Goal: Task Accomplishment & Management: Manage account settings

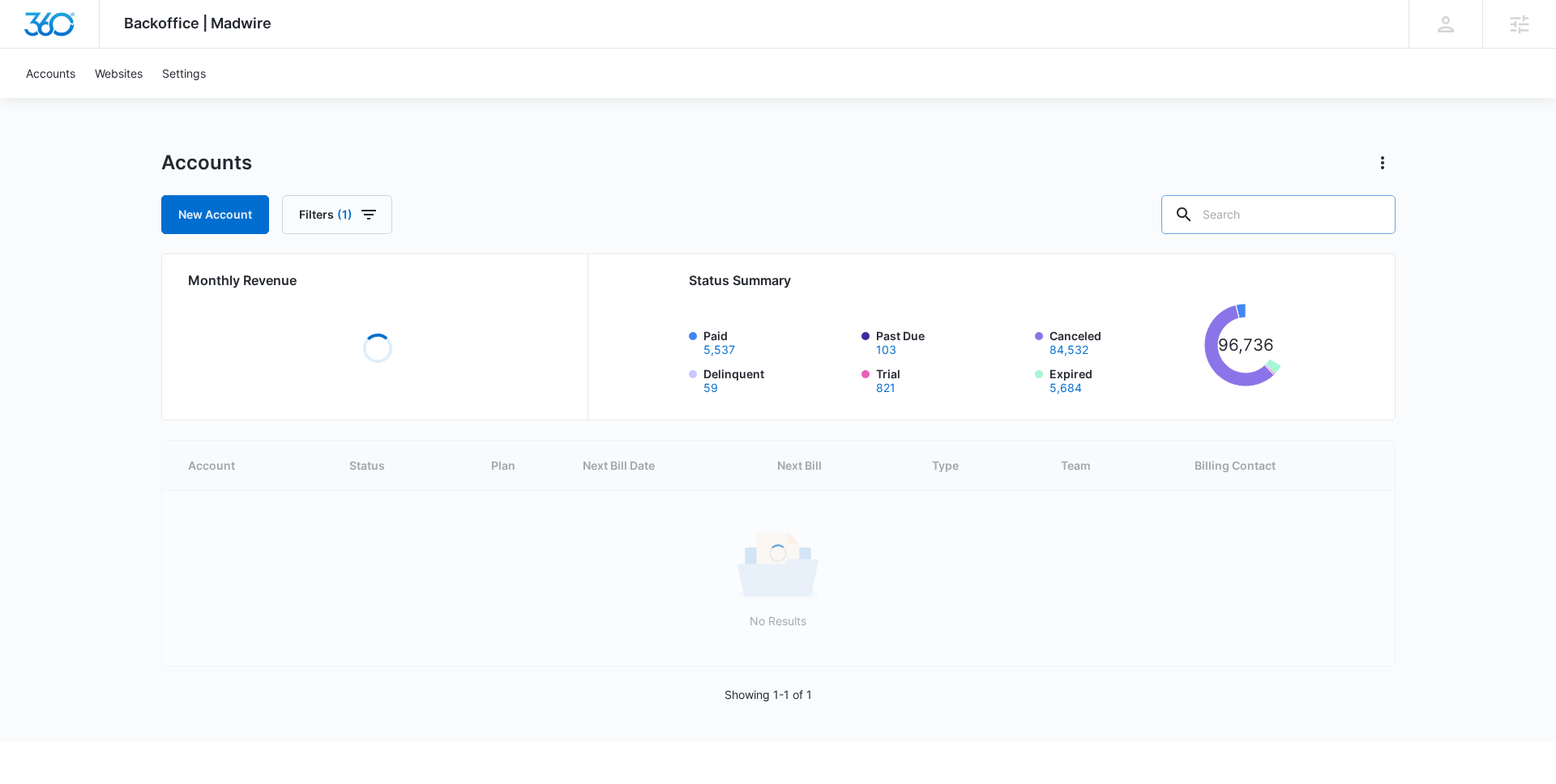
click at [1269, 214] on input "text" at bounding box center [1278, 215] width 234 height 39
paste input "WaitingAdoptiveFamilies.com"
type input "WaitingAdoptiveFamilies.com"
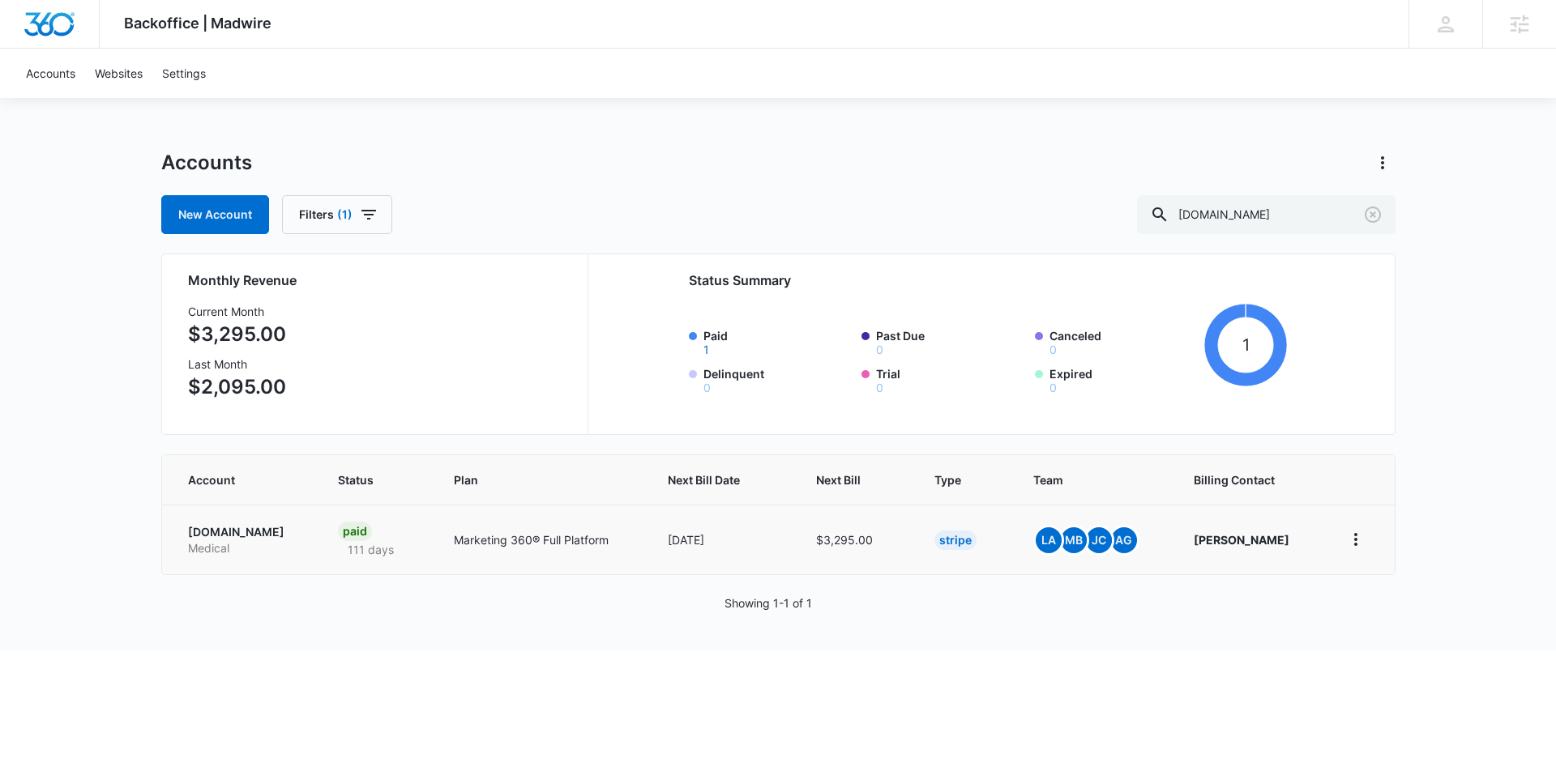
click at [299, 538] on p "WaitingAdoptiveFamilies.com" at bounding box center [243, 532] width 111 height 16
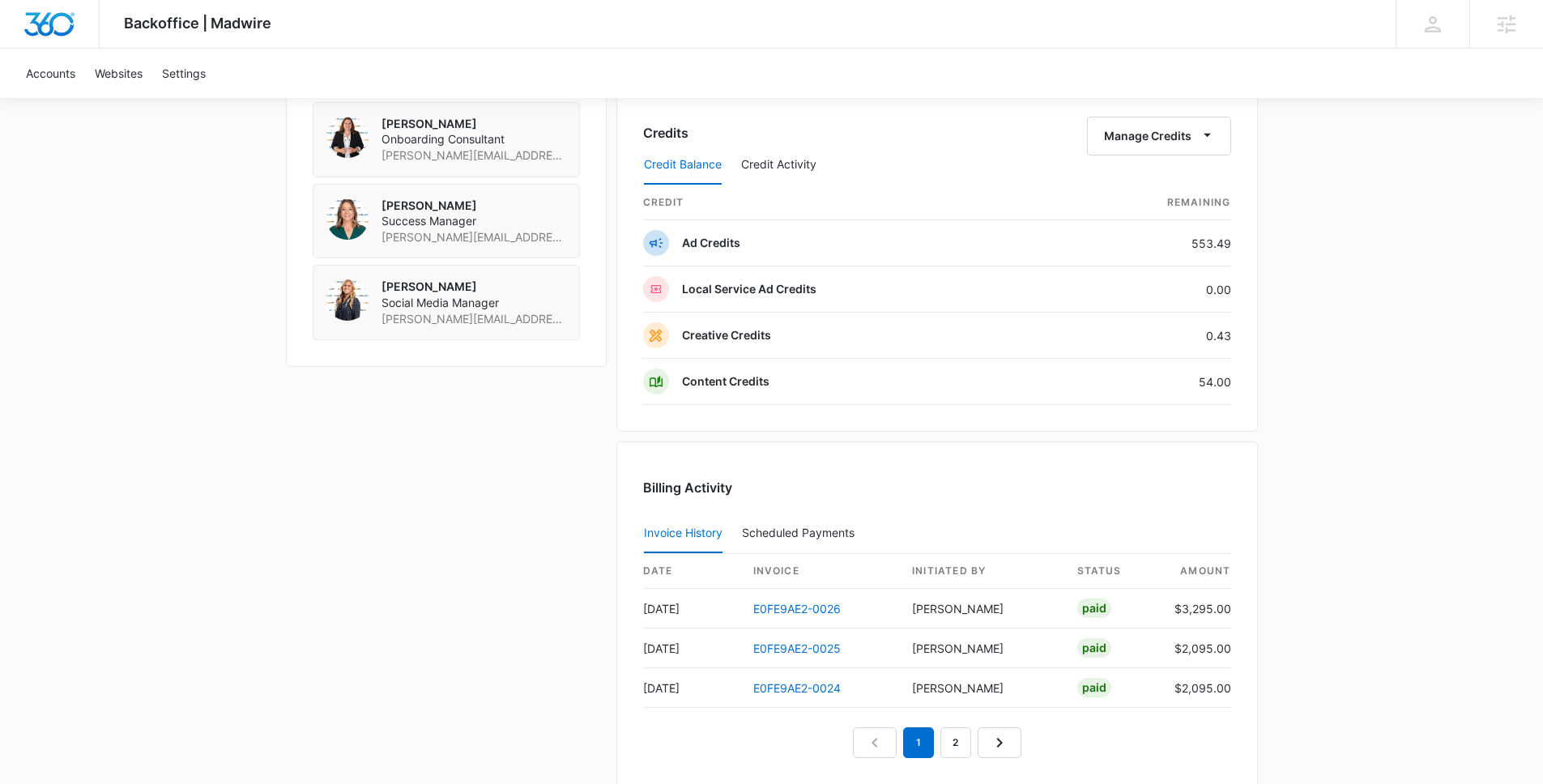
scroll to position [1297, 0]
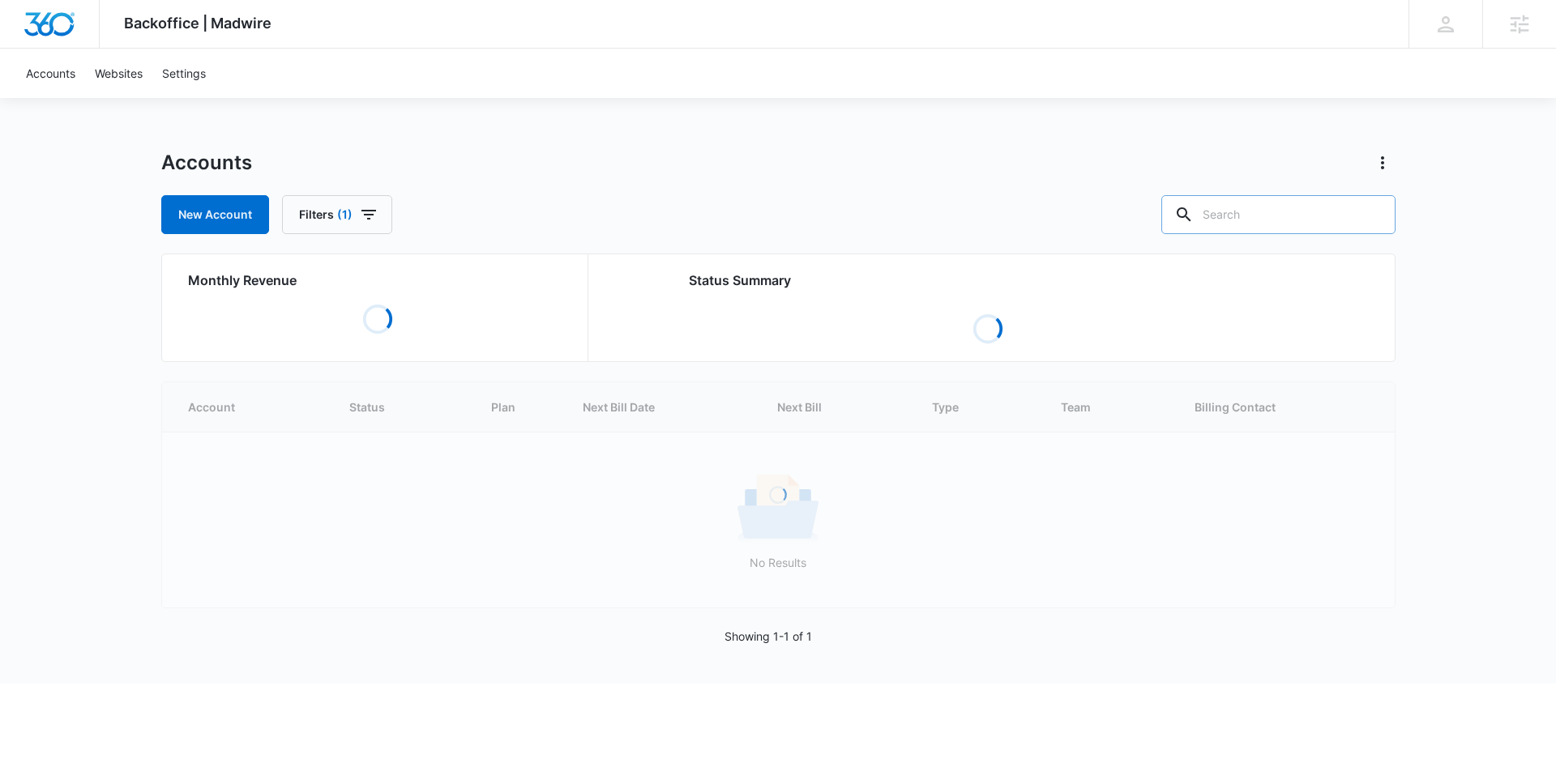
click at [1293, 211] on input "text" at bounding box center [1278, 215] width 234 height 39
paste input "M317492"
type input "M317492"
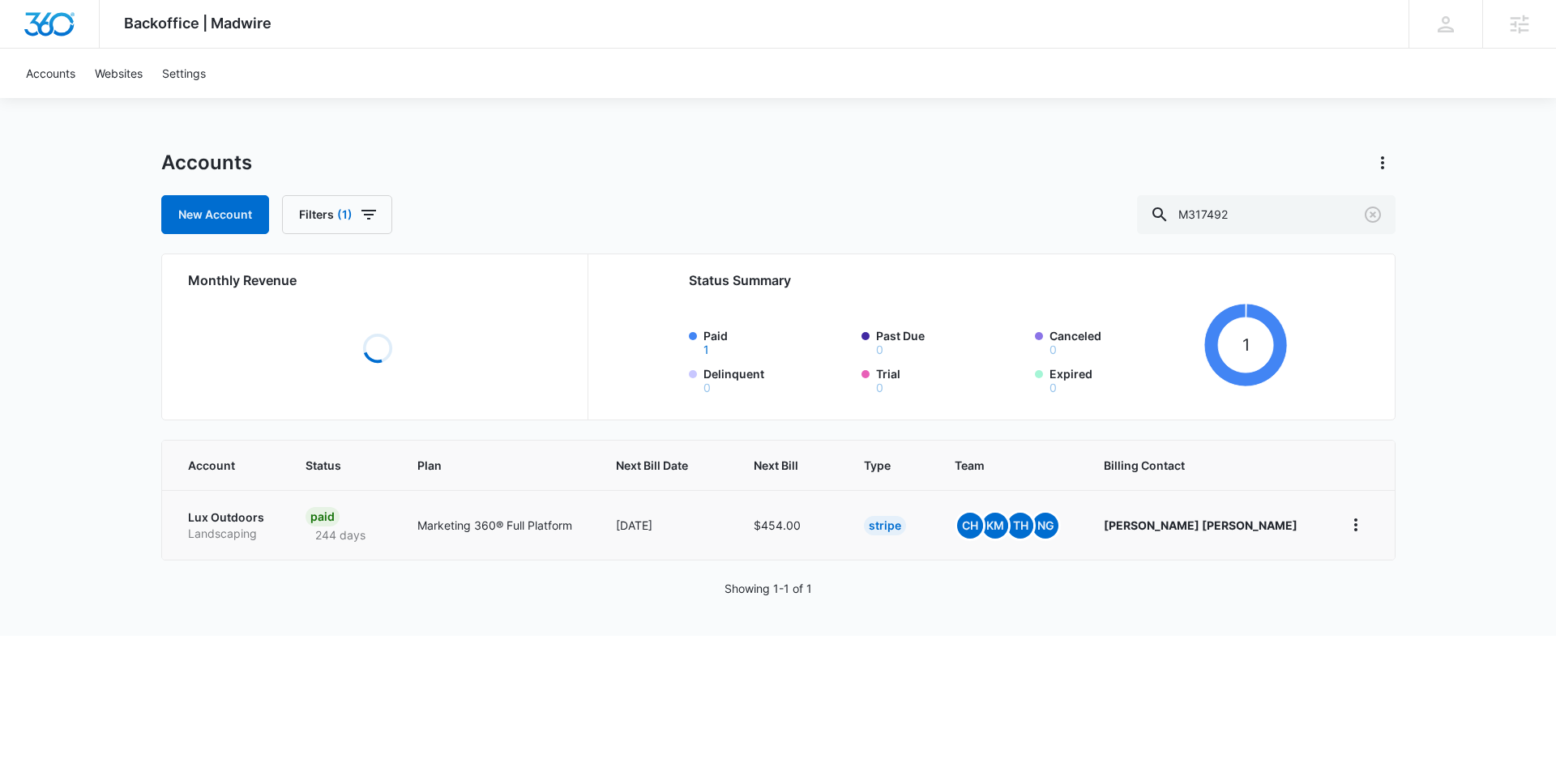
click at [231, 515] on p "Lux Outdoors" at bounding box center [227, 518] width 79 height 16
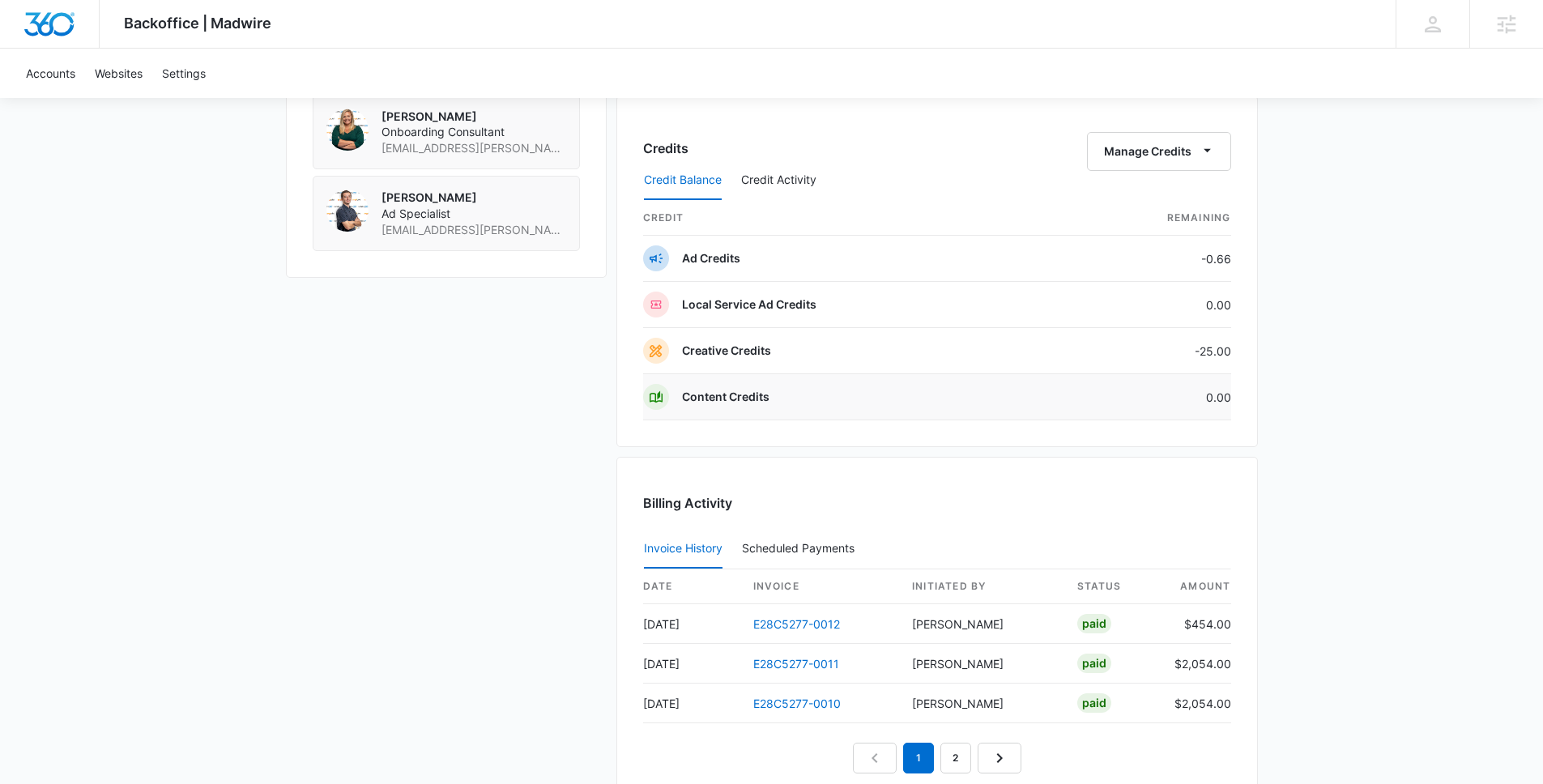
scroll to position [1365, 0]
click at [777, 625] on link "E28C5277-0012" at bounding box center [797, 627] width 87 height 13
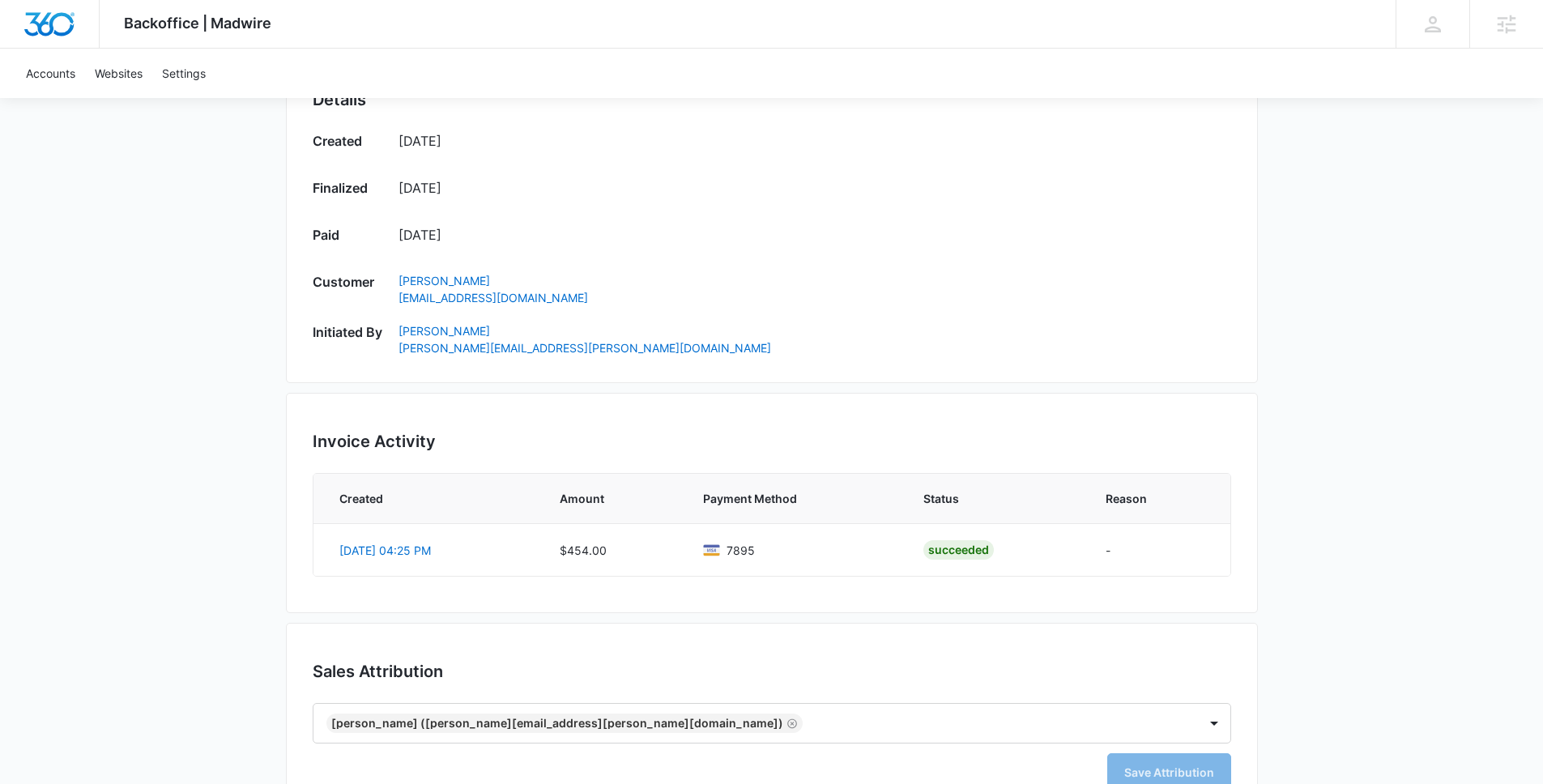
scroll to position [779, 0]
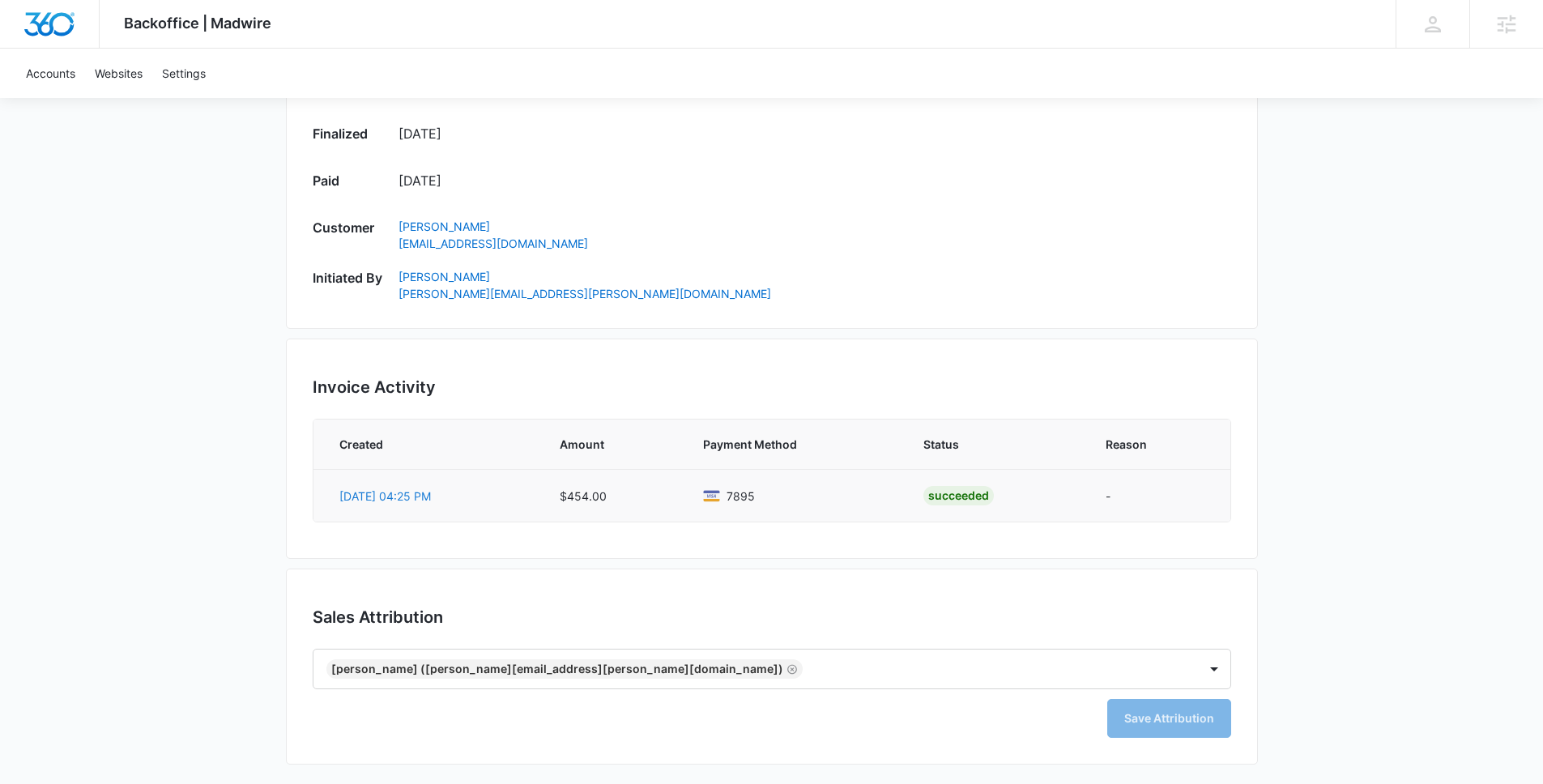
click at [363, 493] on link "Aug 11, 04:25 PM" at bounding box center [385, 496] width 92 height 13
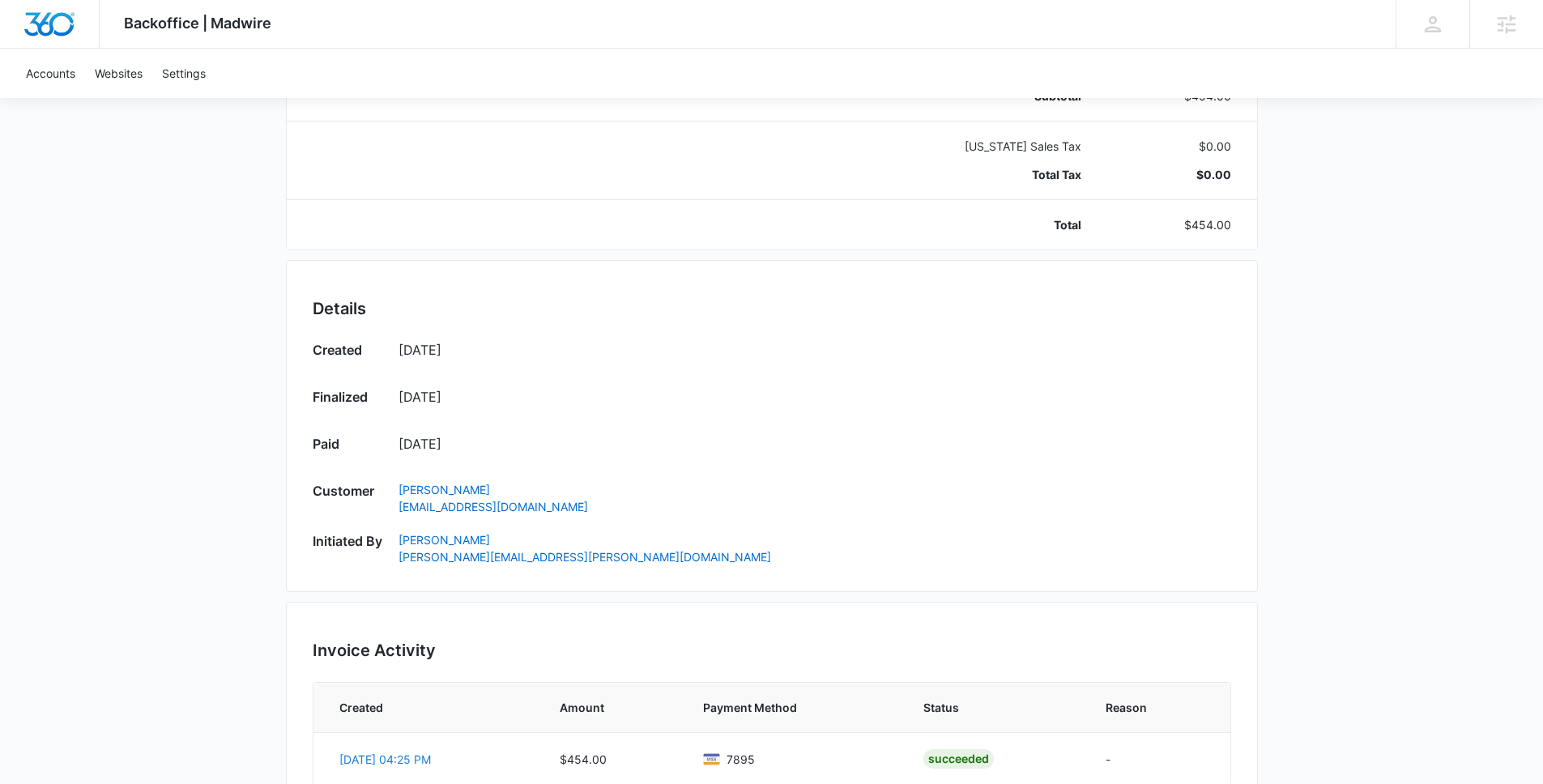
scroll to position [0, 0]
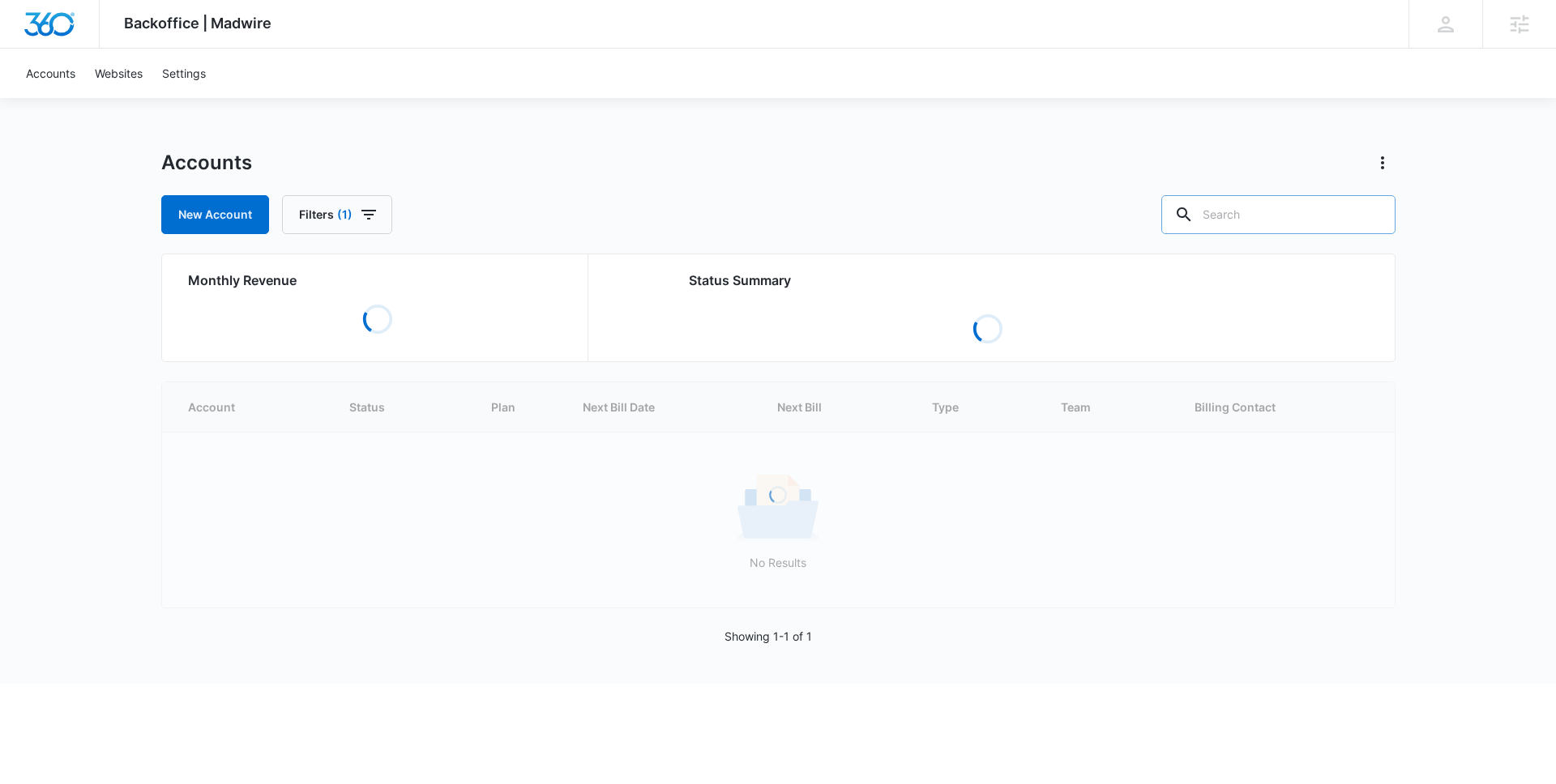
click at [1288, 221] on input "text" at bounding box center [1278, 215] width 234 height 39
paste input "M33530"
type input "M33530"
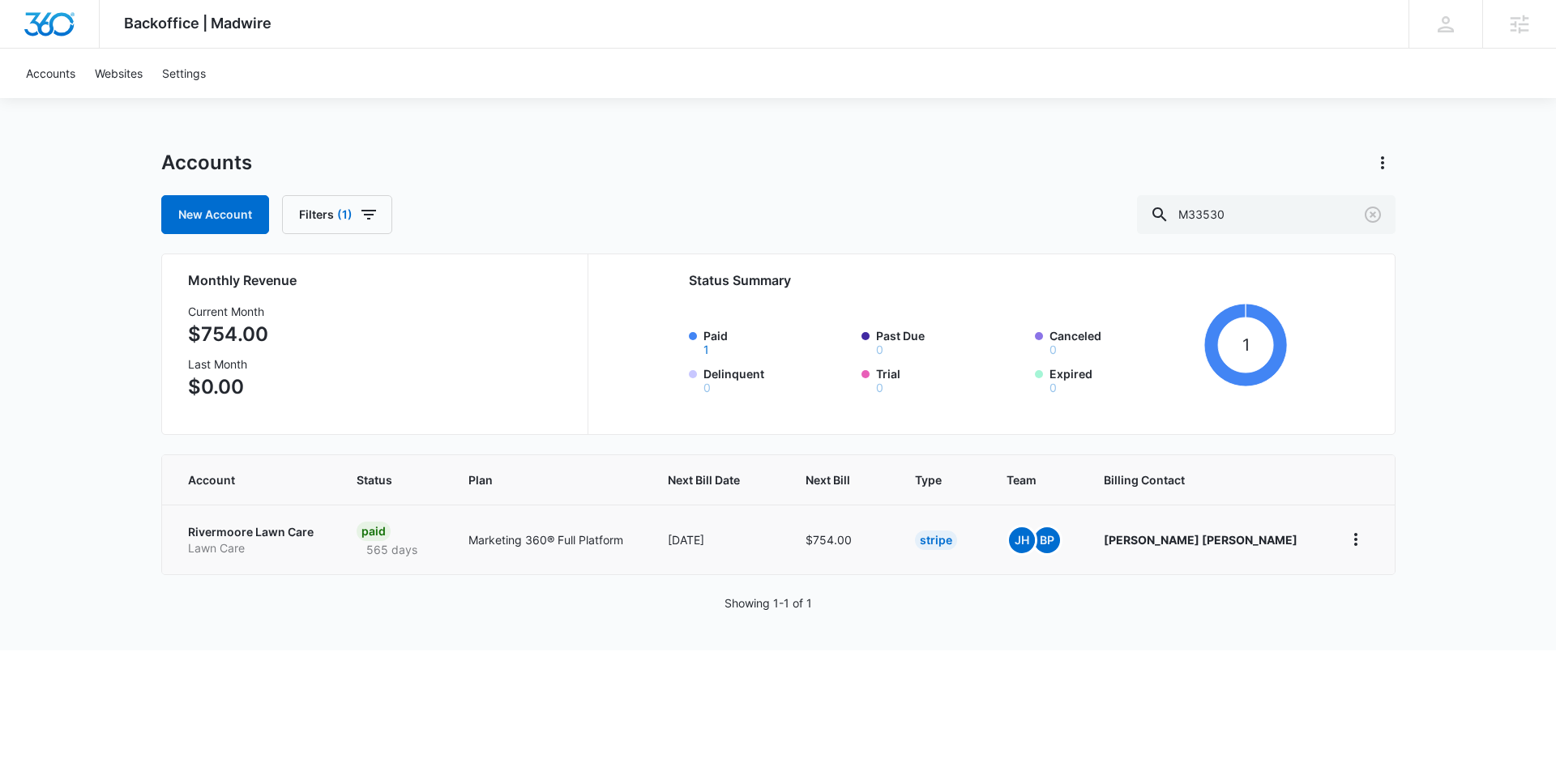
click at [256, 533] on p "Rivermoore Lawn Care" at bounding box center [252, 532] width 130 height 16
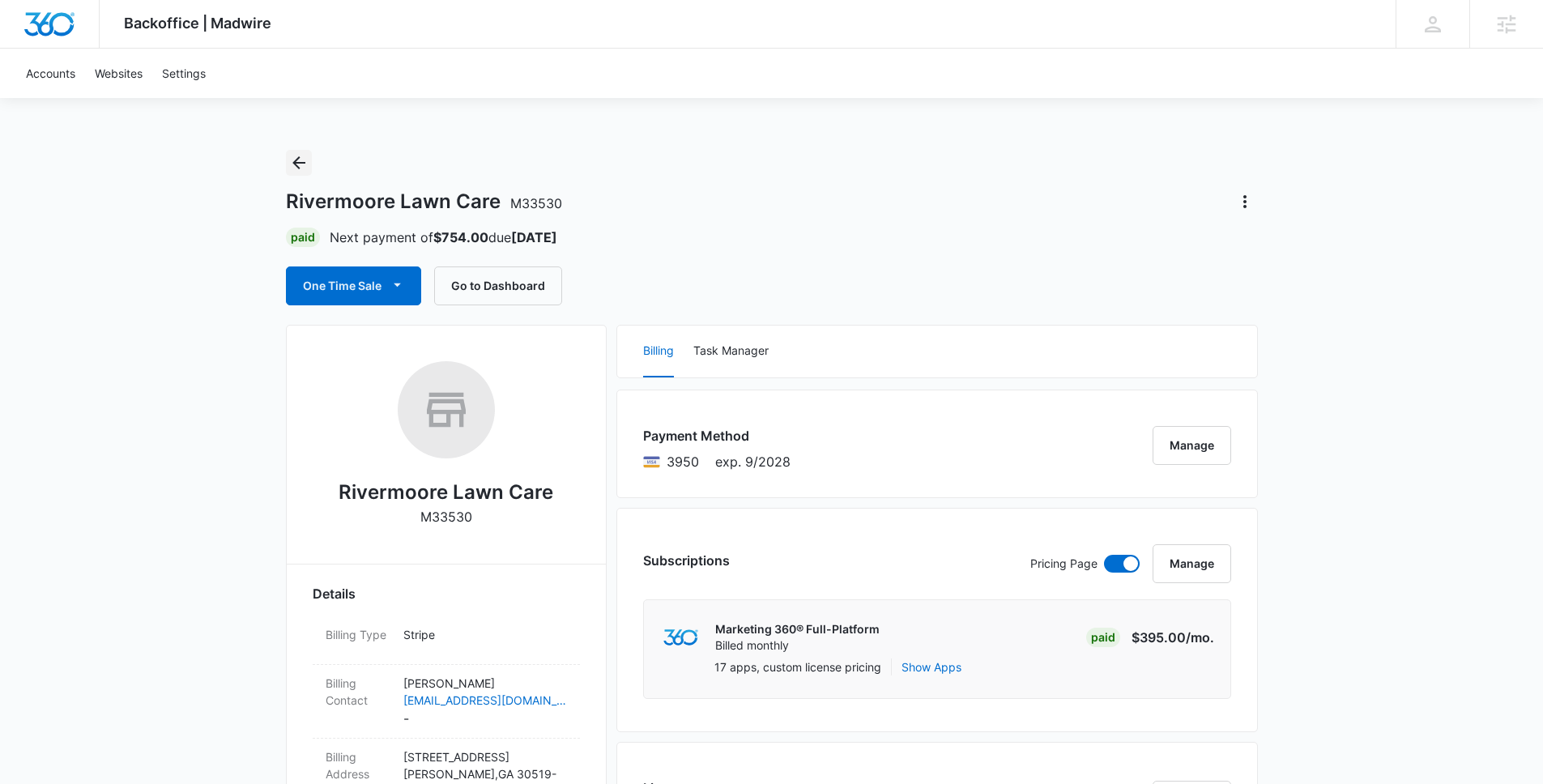
click at [295, 161] on icon "Back" at bounding box center [298, 163] width 13 height 13
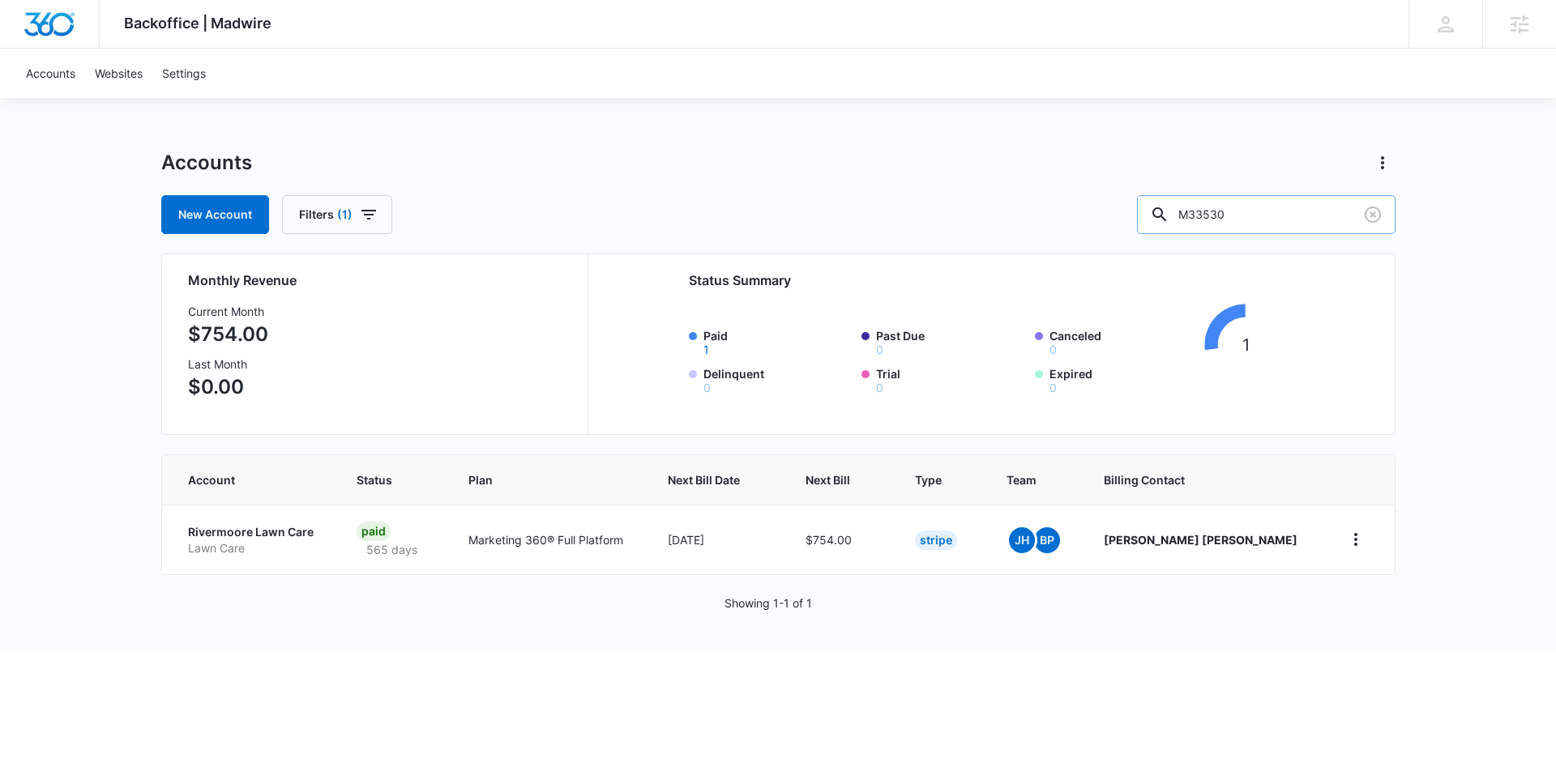
click at [1242, 212] on input "M33530" at bounding box center [1266, 215] width 258 height 39
paste input "M3936"
type input "M3936"
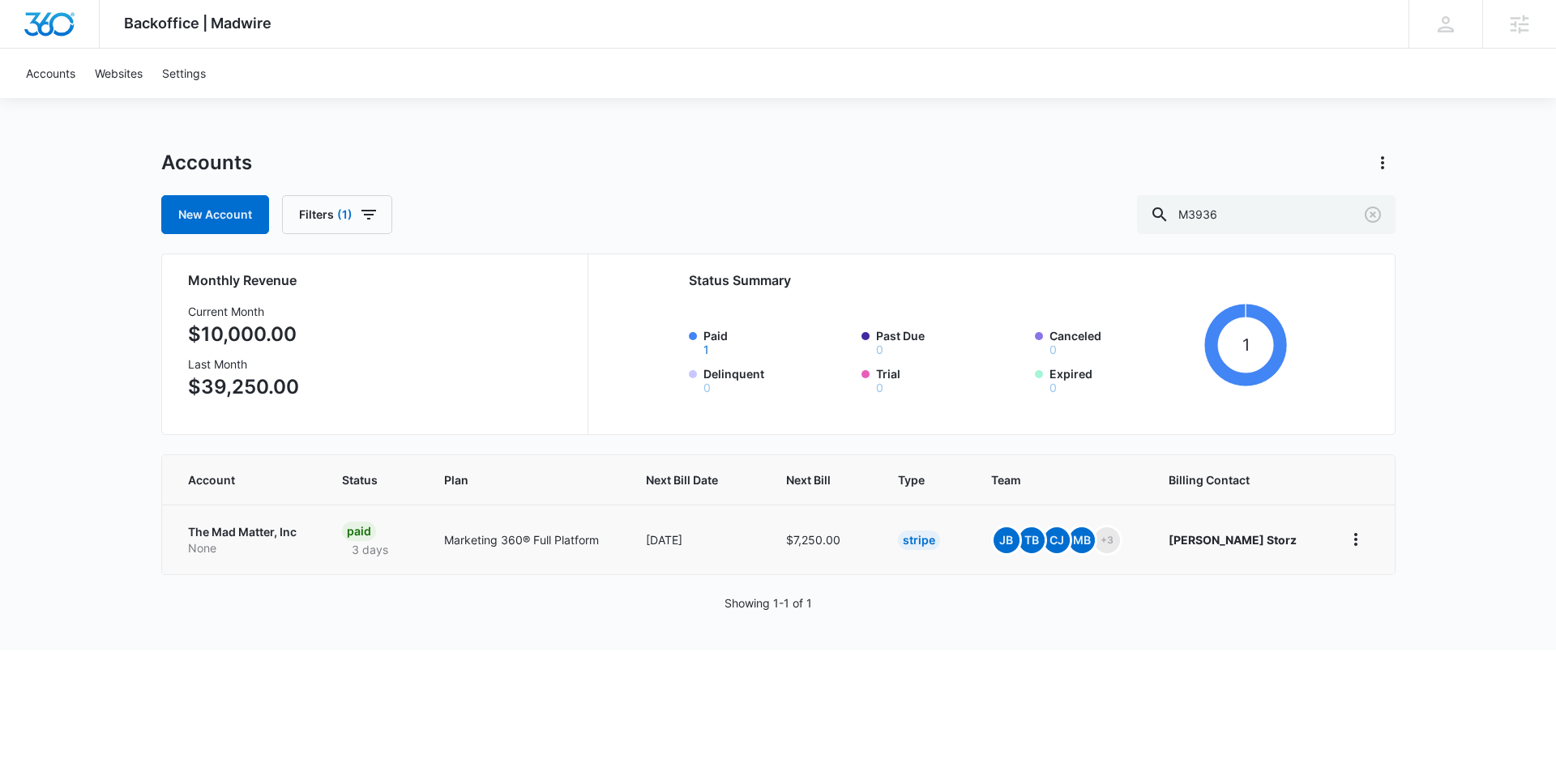
click at [255, 535] on p "The Mad Matter, Inc" at bounding box center [245, 532] width 115 height 16
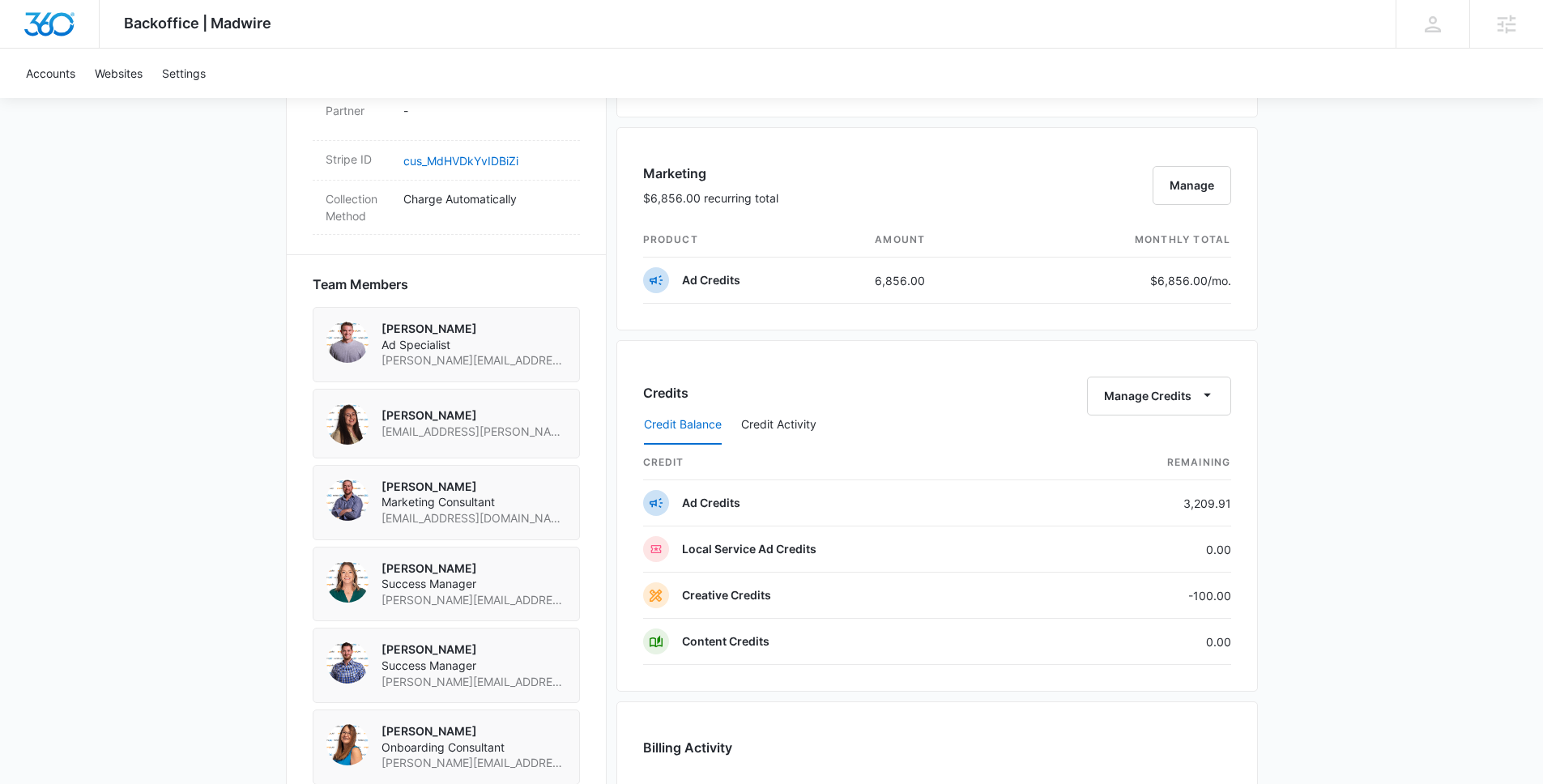
scroll to position [1017, 0]
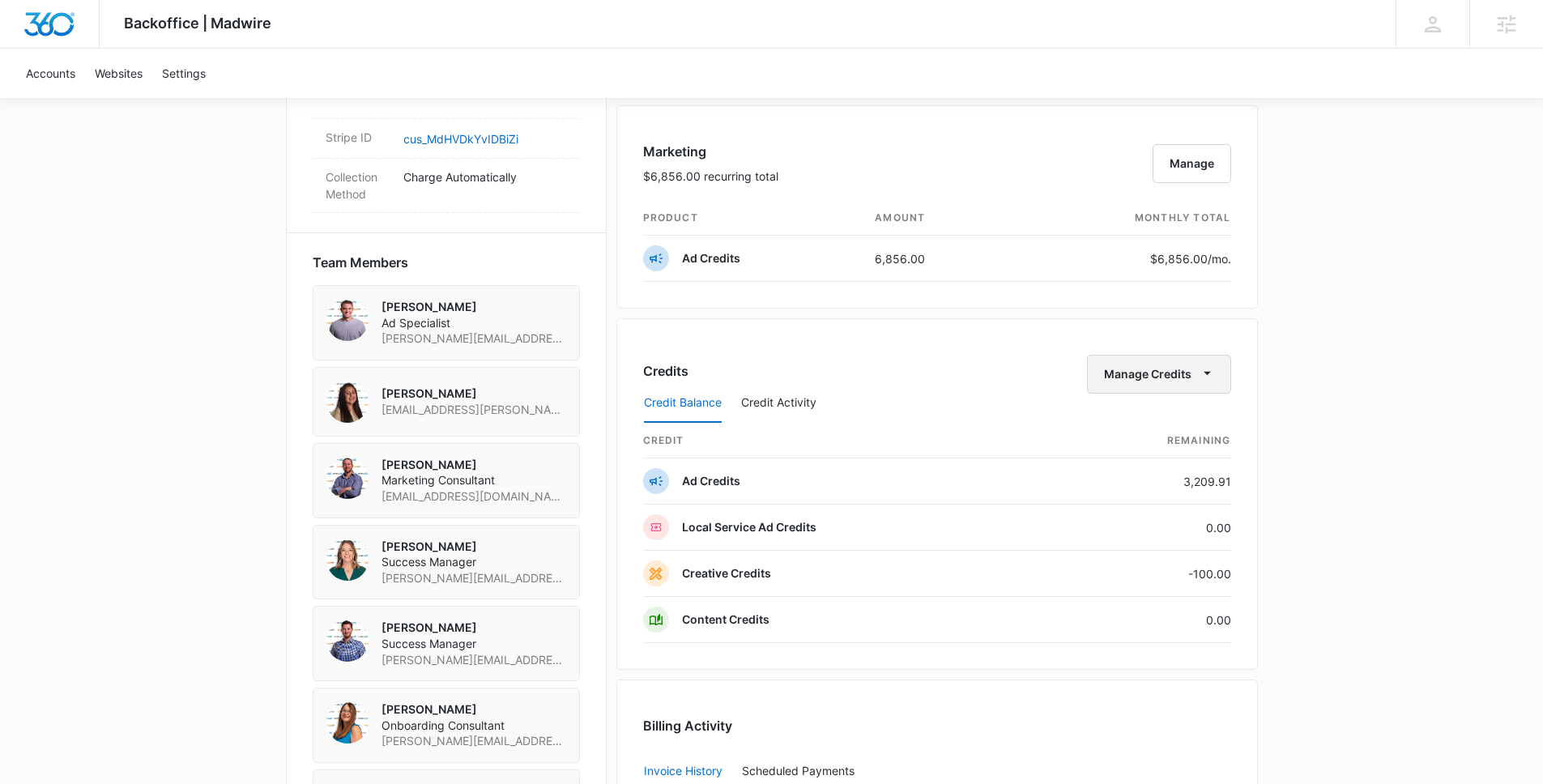
click at [1159, 369] on button "Manage Credits" at bounding box center [1158, 374] width 144 height 39
click at [1135, 429] on div "Transfer Credits" at bounding box center [1149, 426] width 85 height 12
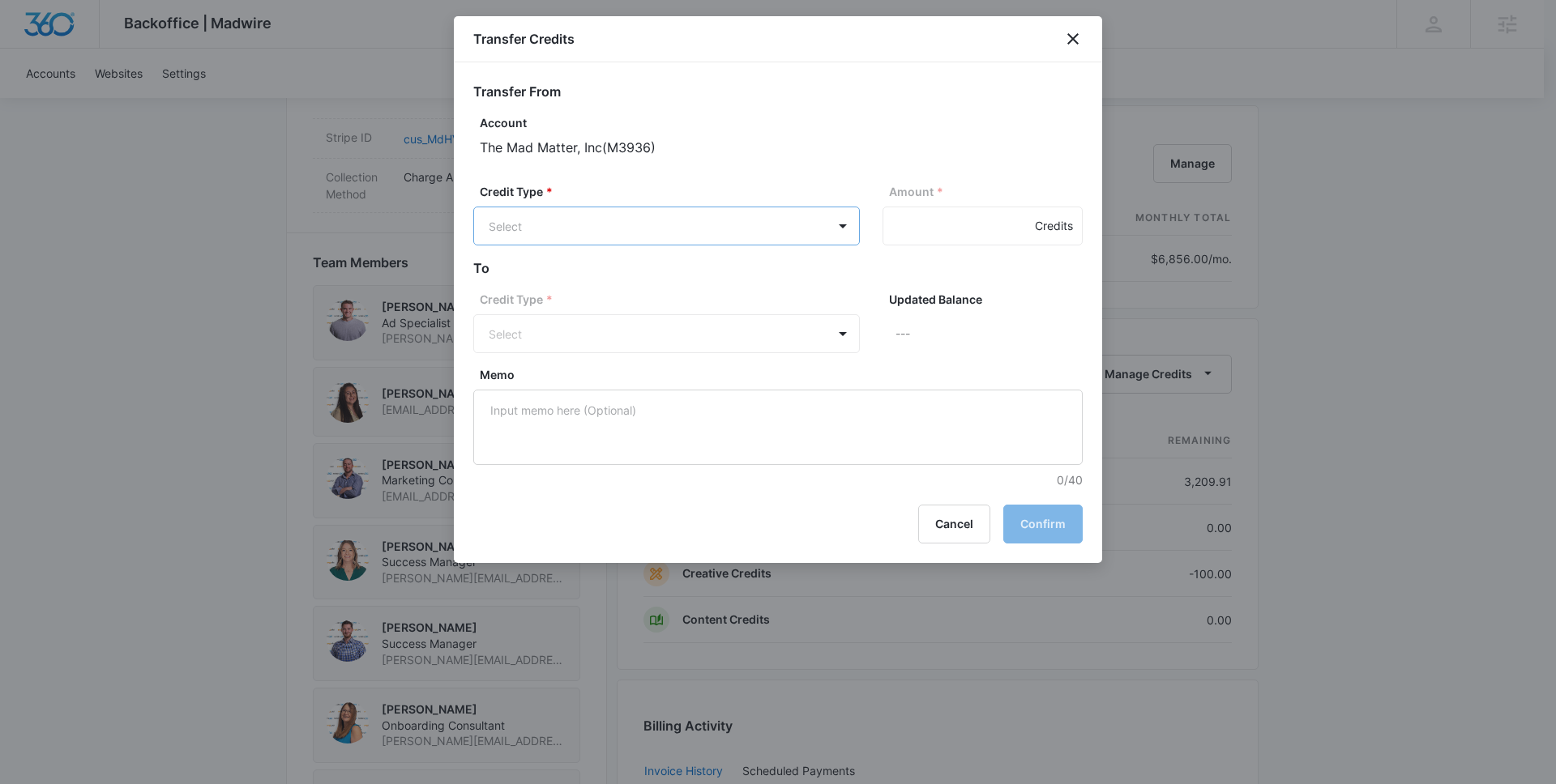
click at [749, 216] on body "Backoffice | Madwire Apps Settings HJ Hannah Johns hannah.johns@madwire.com My …" at bounding box center [778, 115] width 1556 height 2265
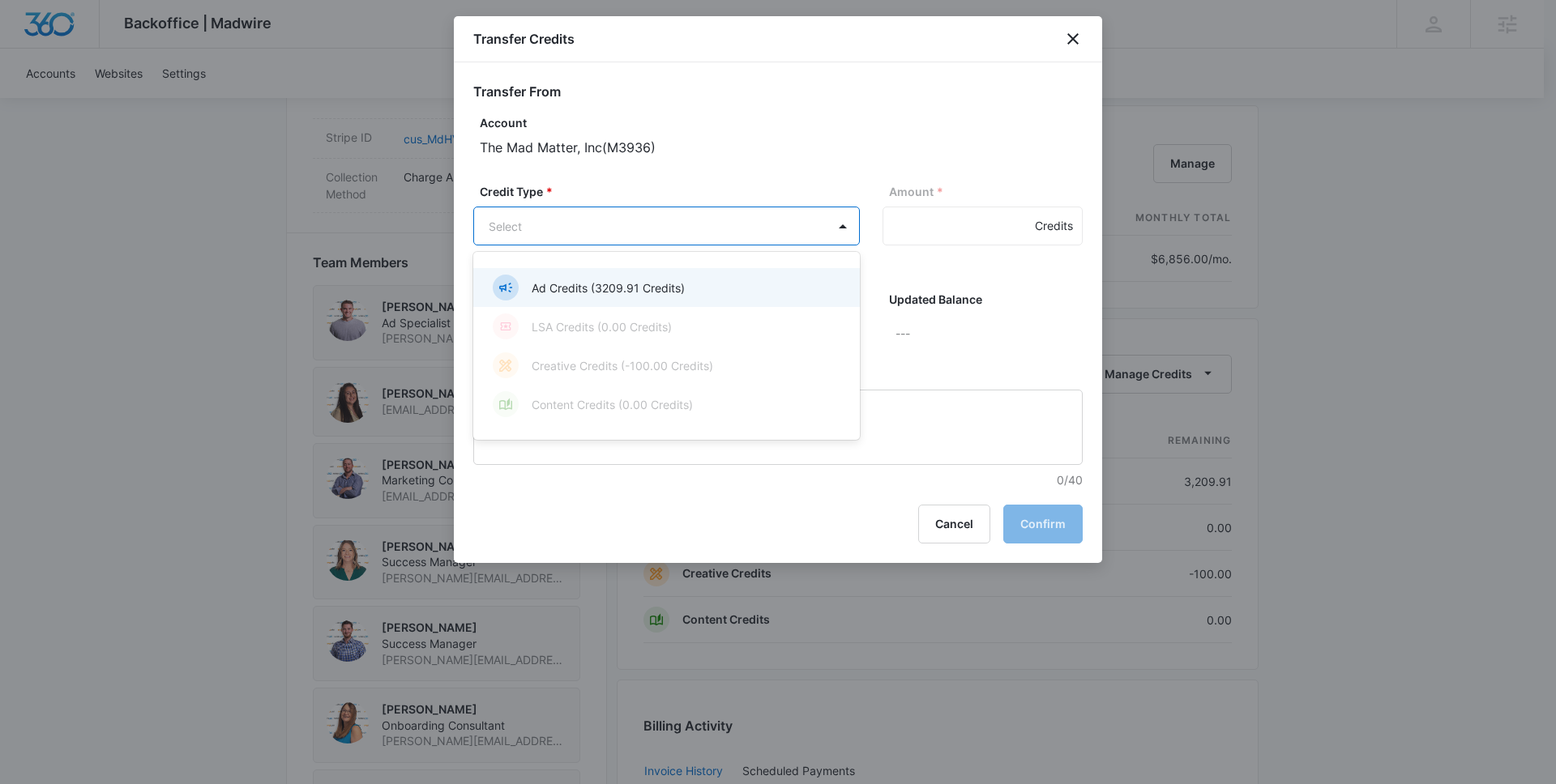
click at [681, 292] on p "Ad Credits (3209.91 Credits)" at bounding box center [607, 288] width 153 height 17
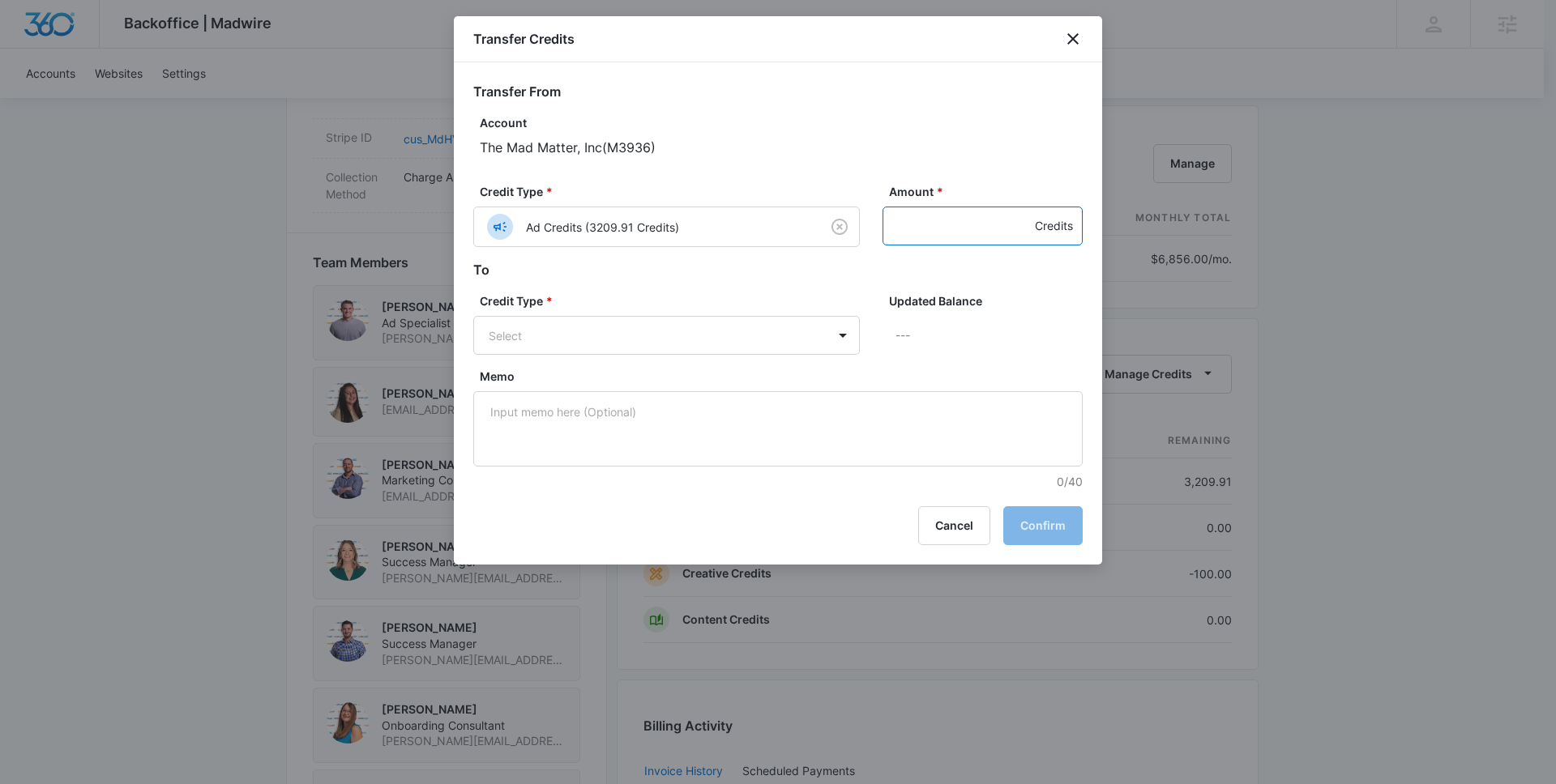
click at [909, 234] on input "Amount *" at bounding box center [983, 226] width 200 height 39
type input "100"
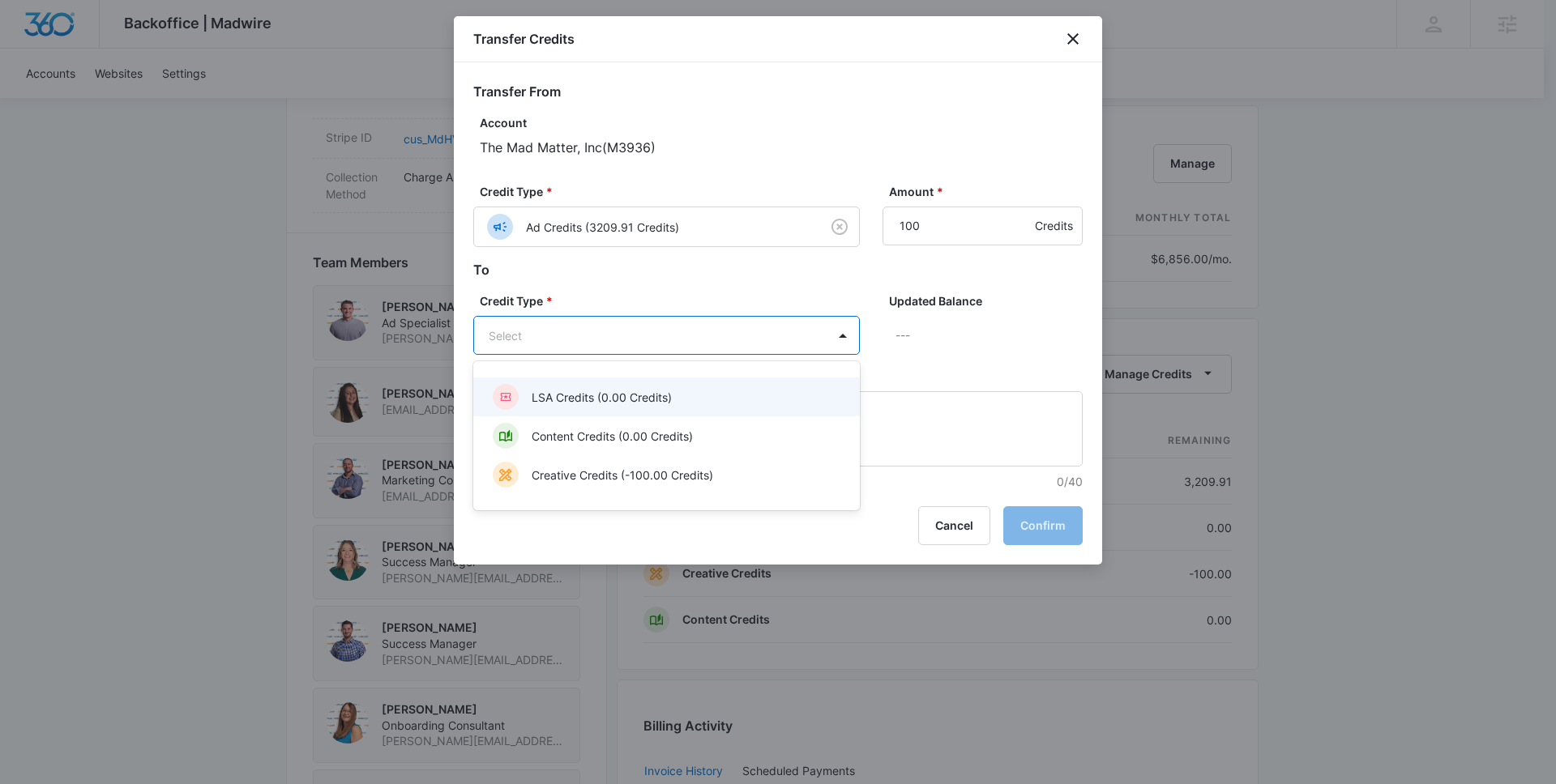
click at [604, 349] on body "Backoffice | Madwire Apps Settings HJ Hannah Johns hannah.johns@madwire.com My …" at bounding box center [778, 115] width 1556 height 2265
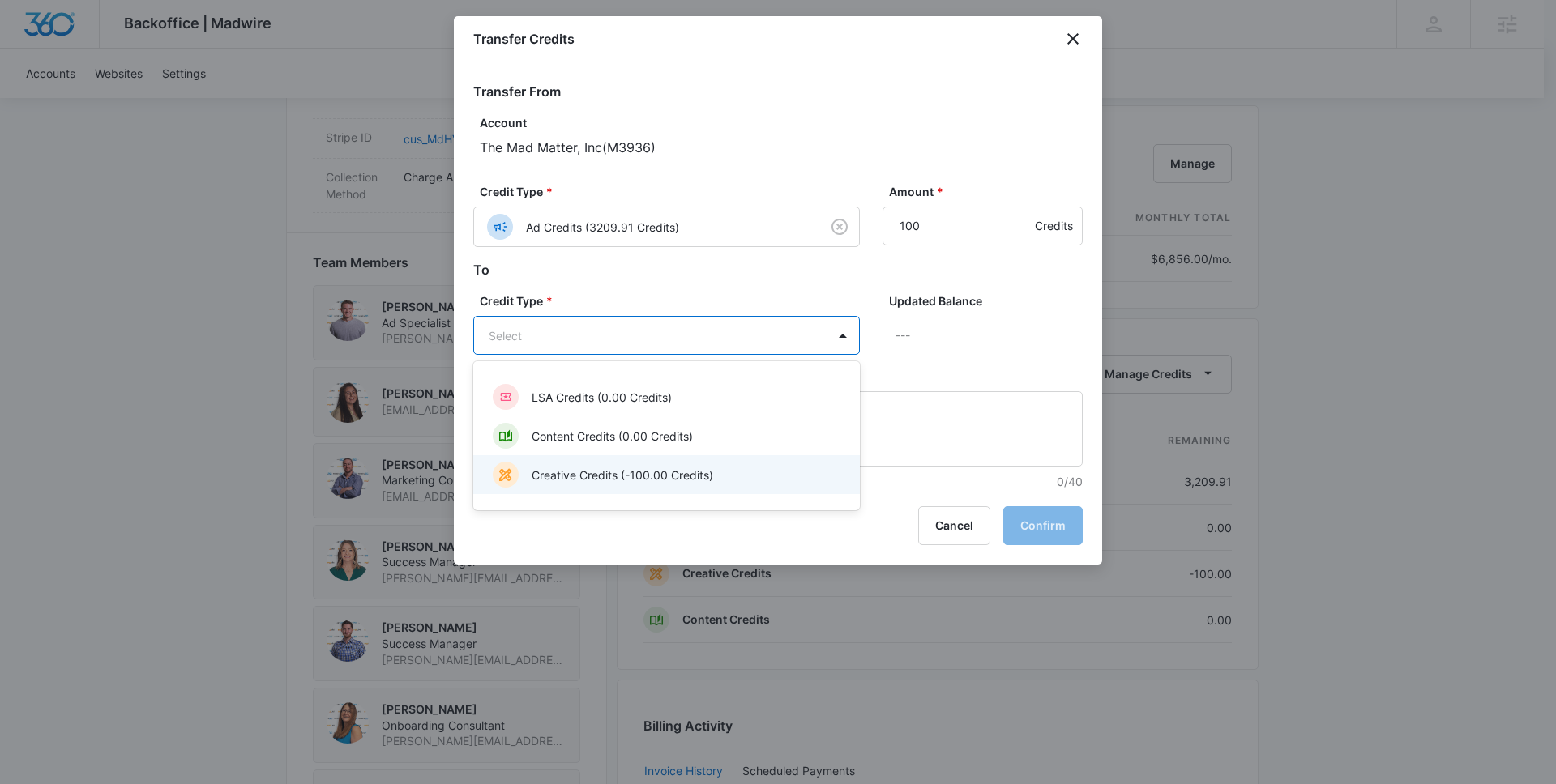
click at [587, 480] on p "Creative Credits (-100.00 Credits)" at bounding box center [622, 475] width 181 height 17
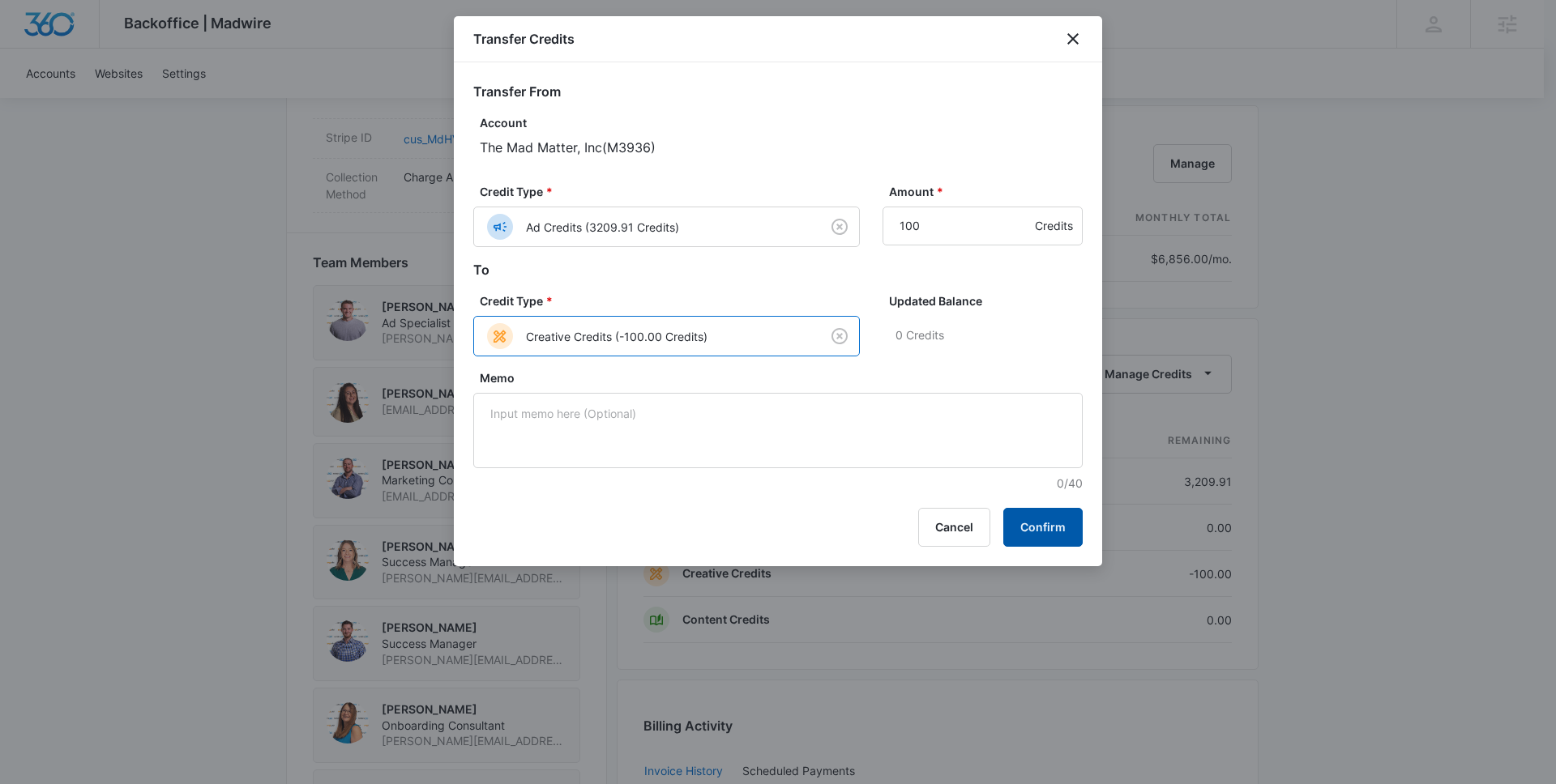
click at [1034, 521] on button "Confirm" at bounding box center [1042, 528] width 79 height 39
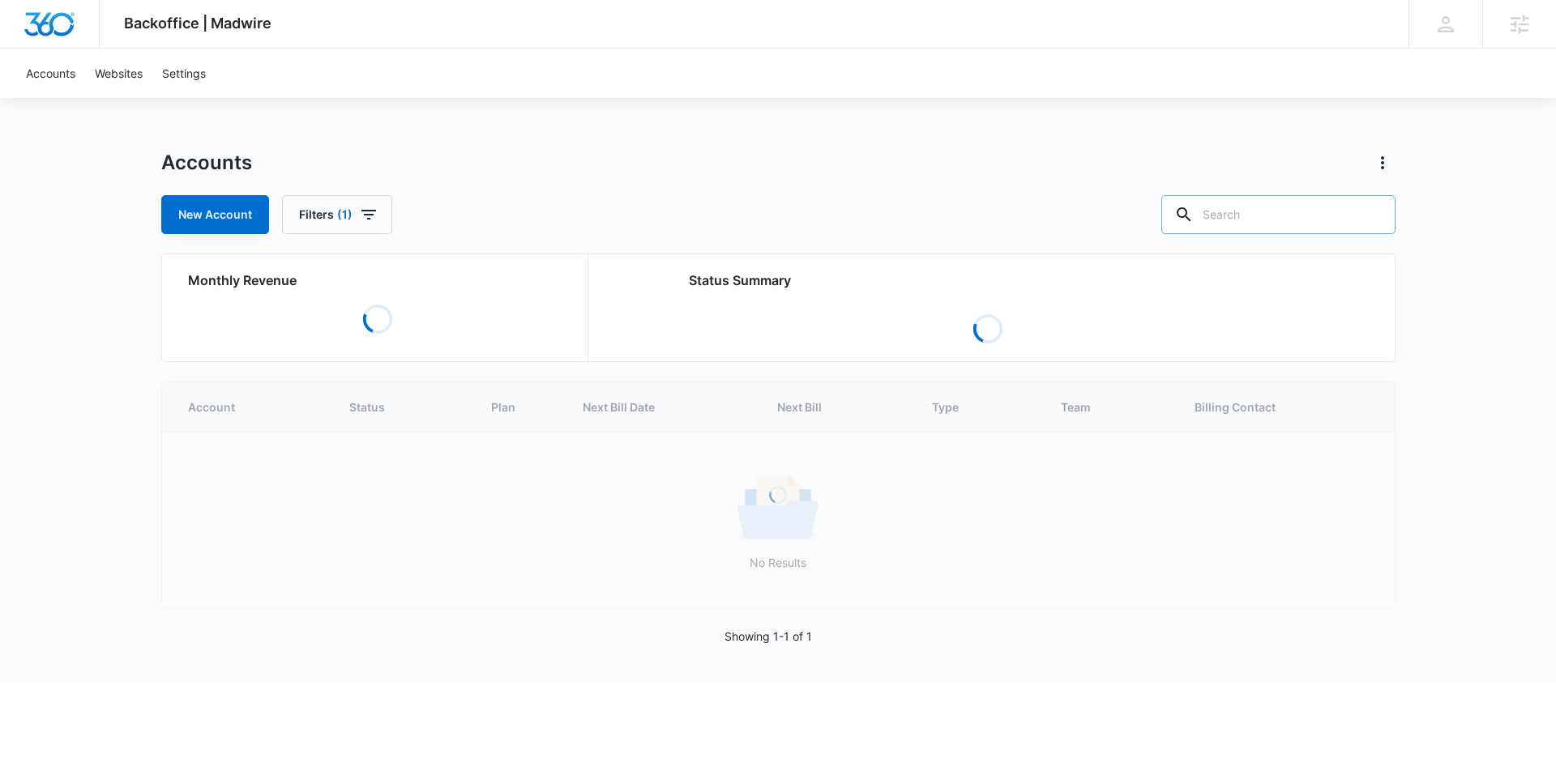
click at [1284, 217] on input "text" at bounding box center [1278, 215] width 234 height 39
paste input "A1868"
type input "A1868"
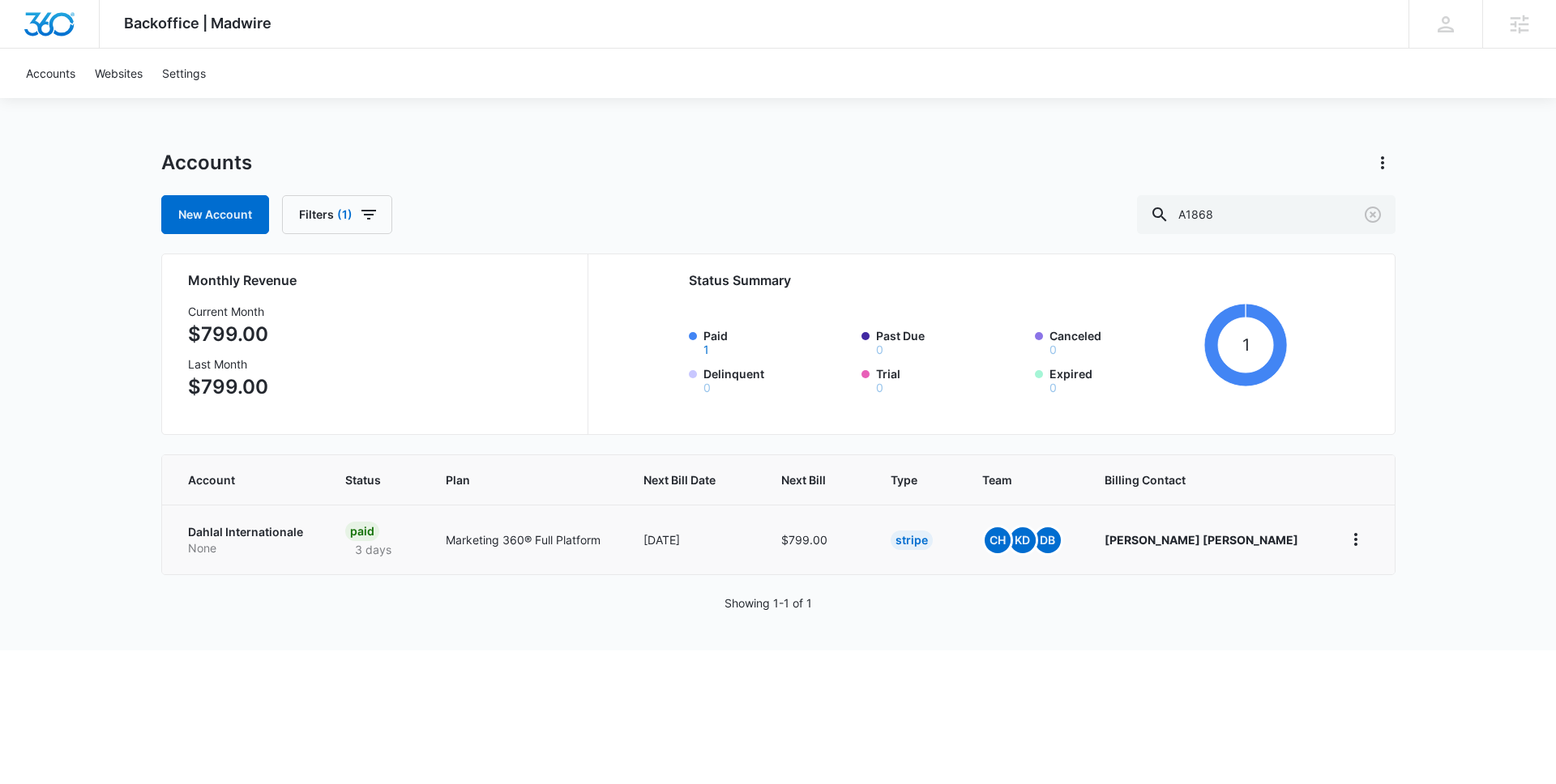
click at [260, 534] on p "Dahlal Internationale" at bounding box center [247, 532] width 119 height 16
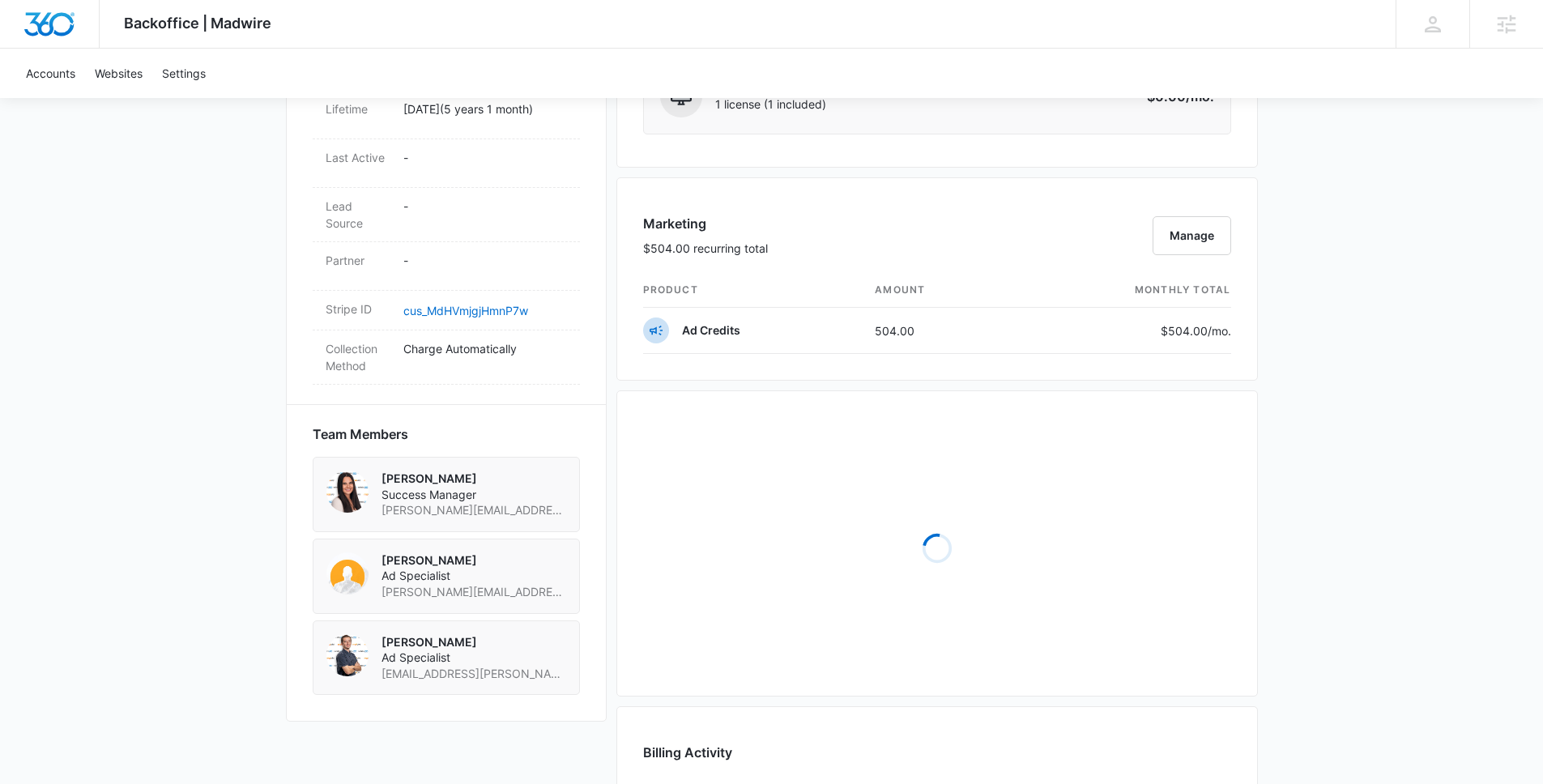
scroll to position [863, 0]
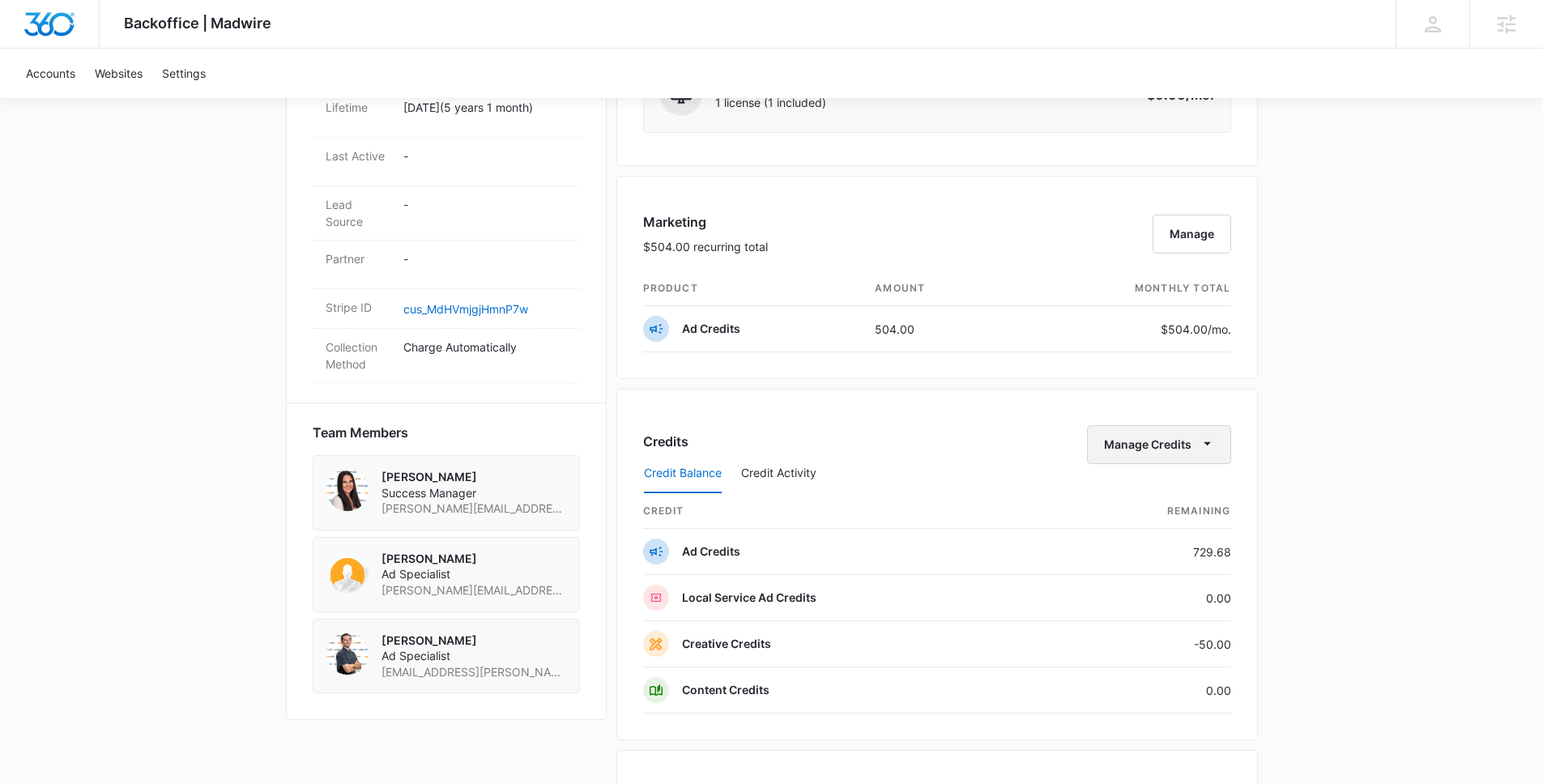
click at [1191, 444] on button "Manage Credits" at bounding box center [1158, 445] width 144 height 39
click at [1135, 492] on div "Transfer Credits" at bounding box center [1149, 496] width 85 height 12
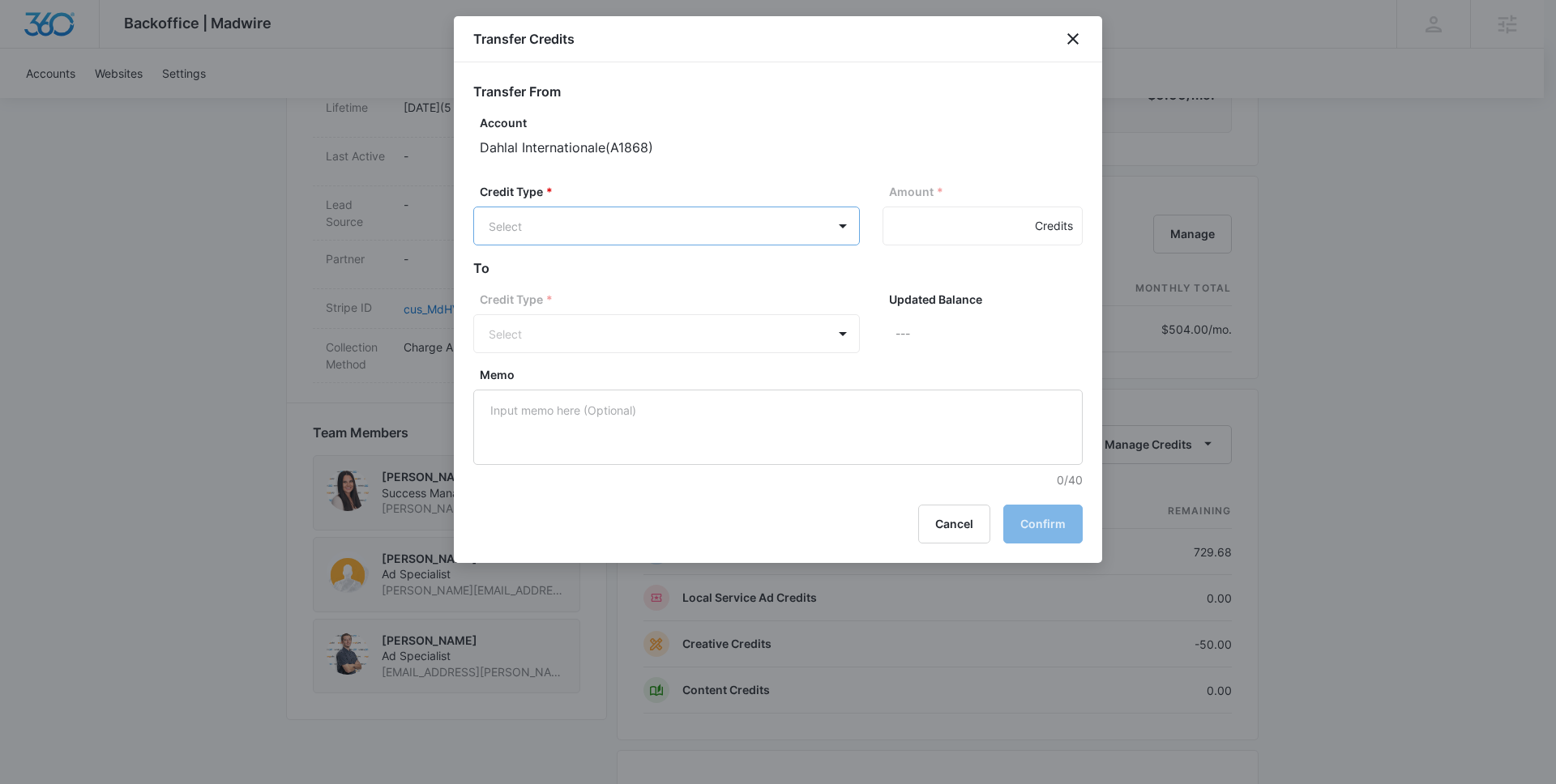
click at [624, 226] on body "Backoffice | Madwire Apps Settings [PERSON_NAME] Johns [EMAIL_ADDRESS][PERSON_N…" at bounding box center [778, 228] width 1556 height 2183
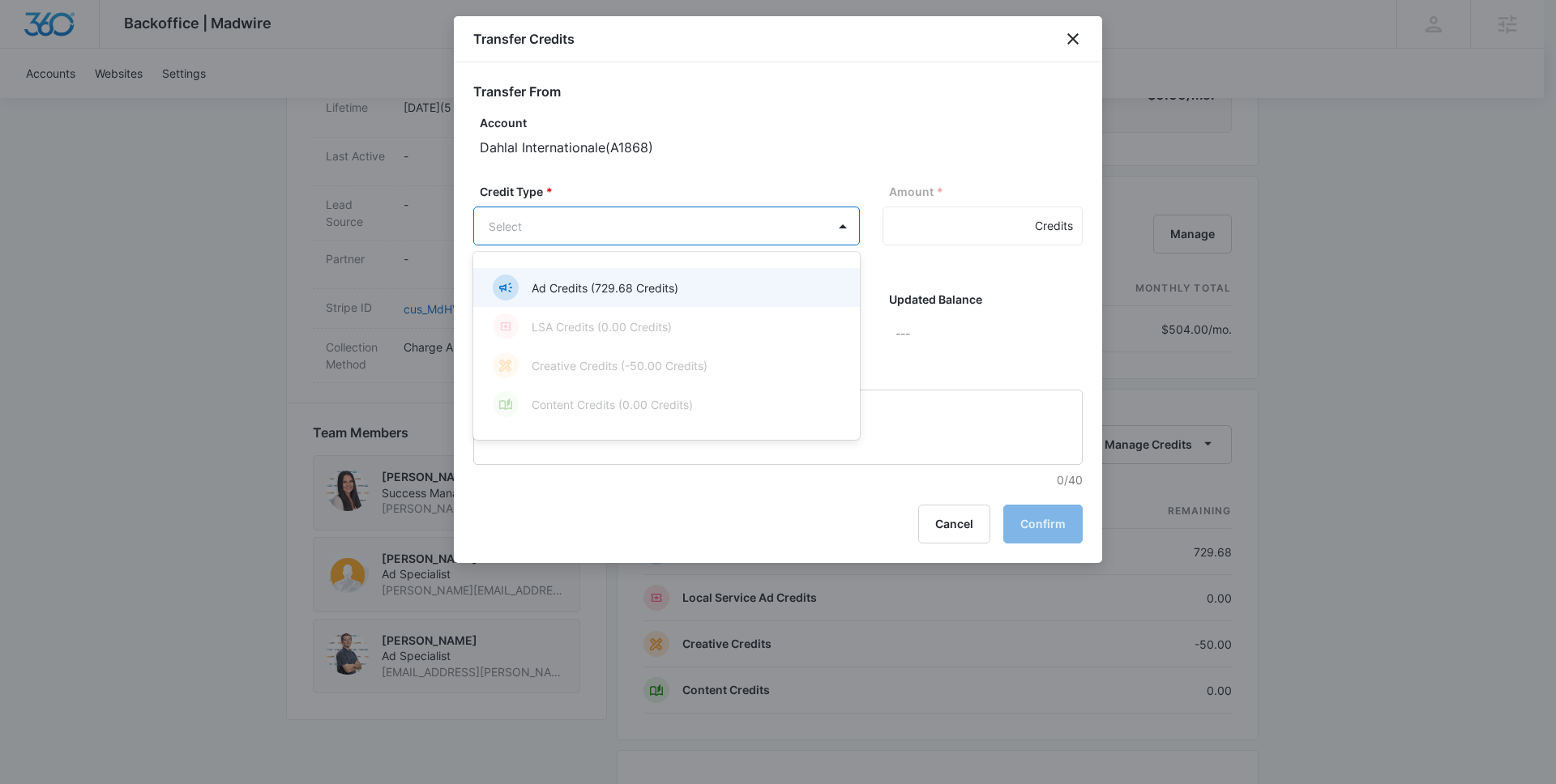
click at [602, 283] on p "Ad Credits (729.68 Credits)" at bounding box center [605, 288] width 146 height 17
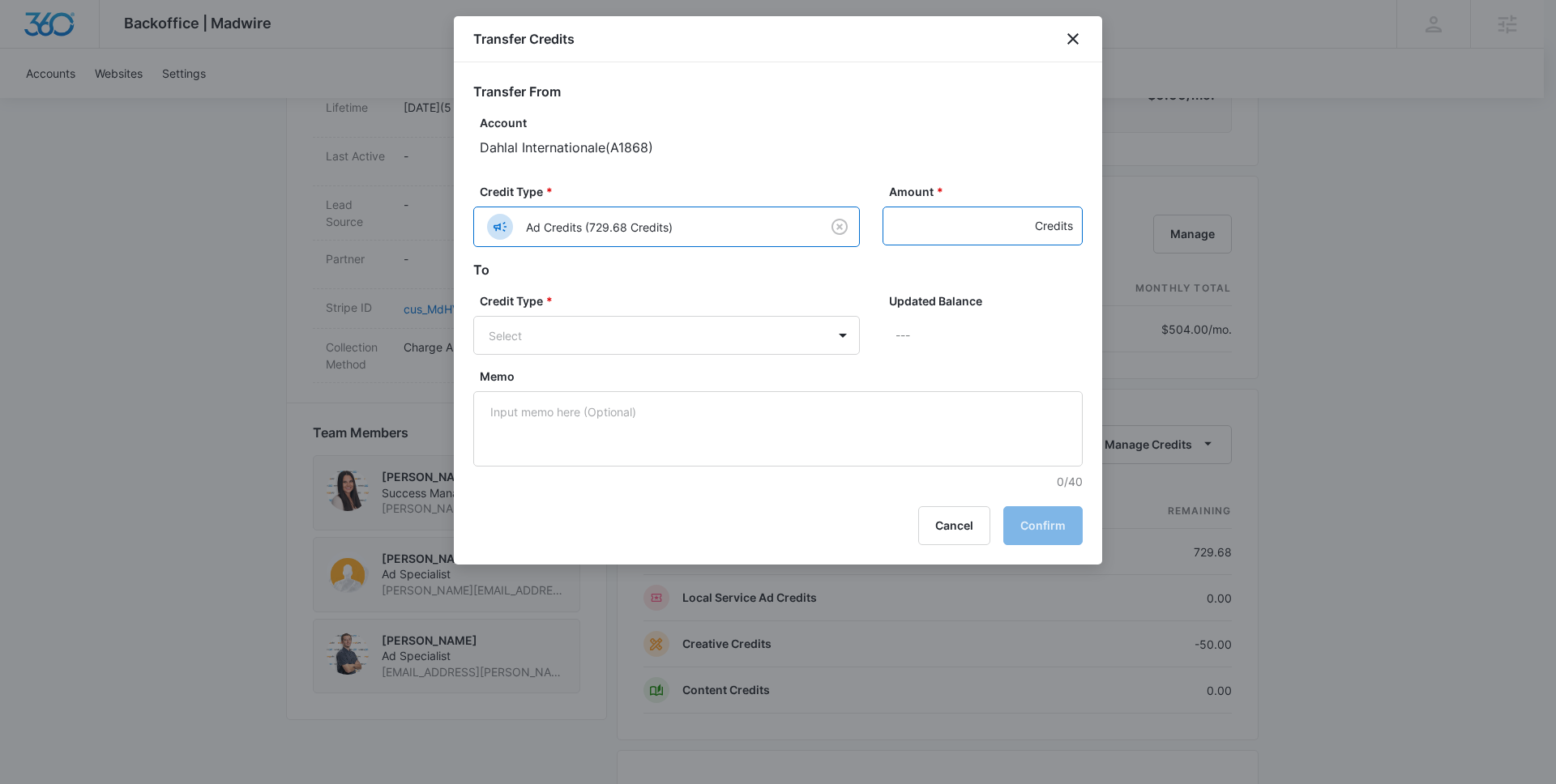
click at [939, 242] on input "Amount *" at bounding box center [983, 226] width 200 height 39
type input "50"
click at [764, 271] on h2 "To" at bounding box center [778, 270] width 609 height 20
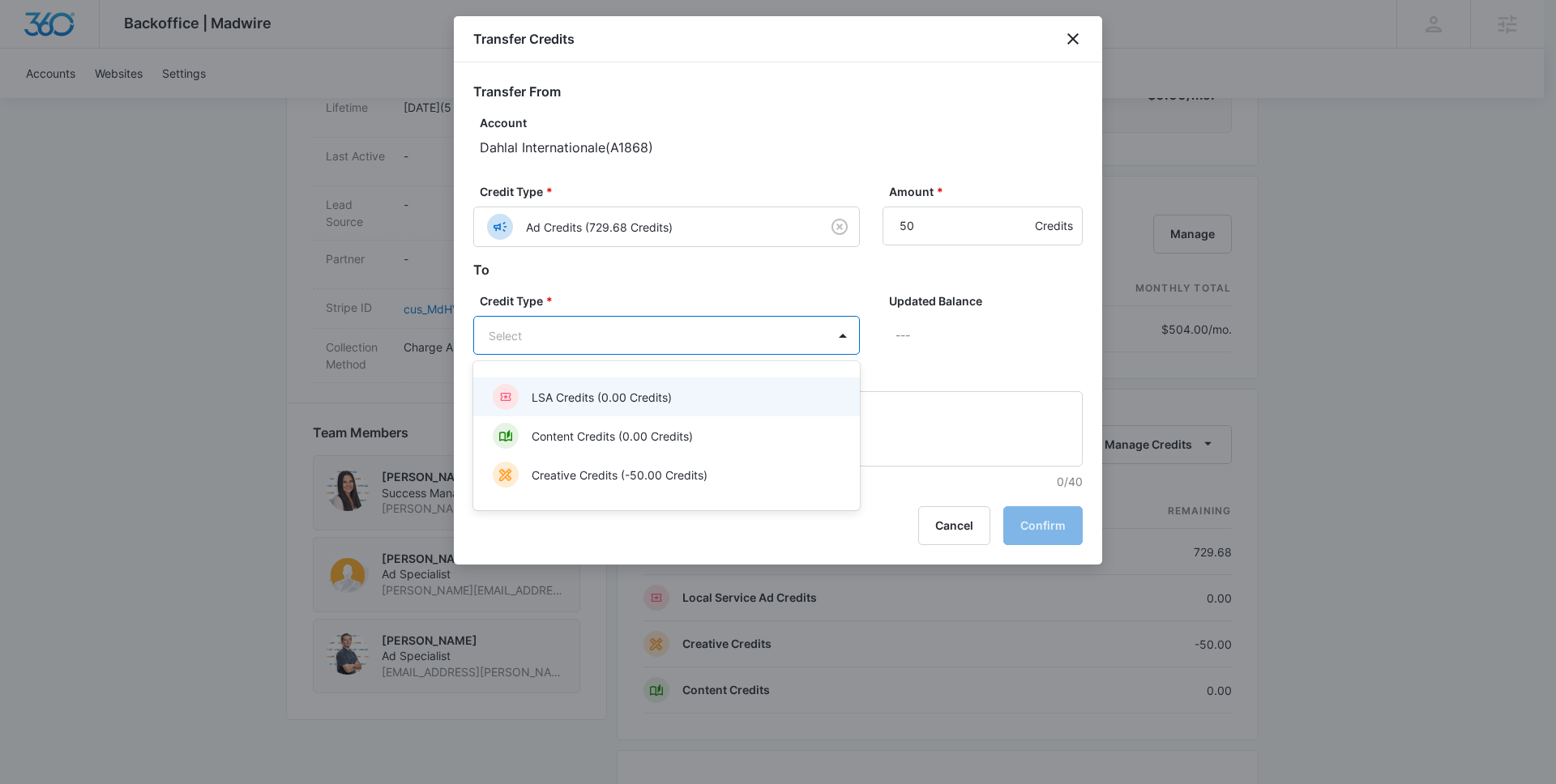
click at [781, 326] on body "Backoffice | Madwire Apps Settings [PERSON_NAME] Johns [EMAIL_ADDRESS][PERSON_N…" at bounding box center [778, 228] width 1556 height 2183
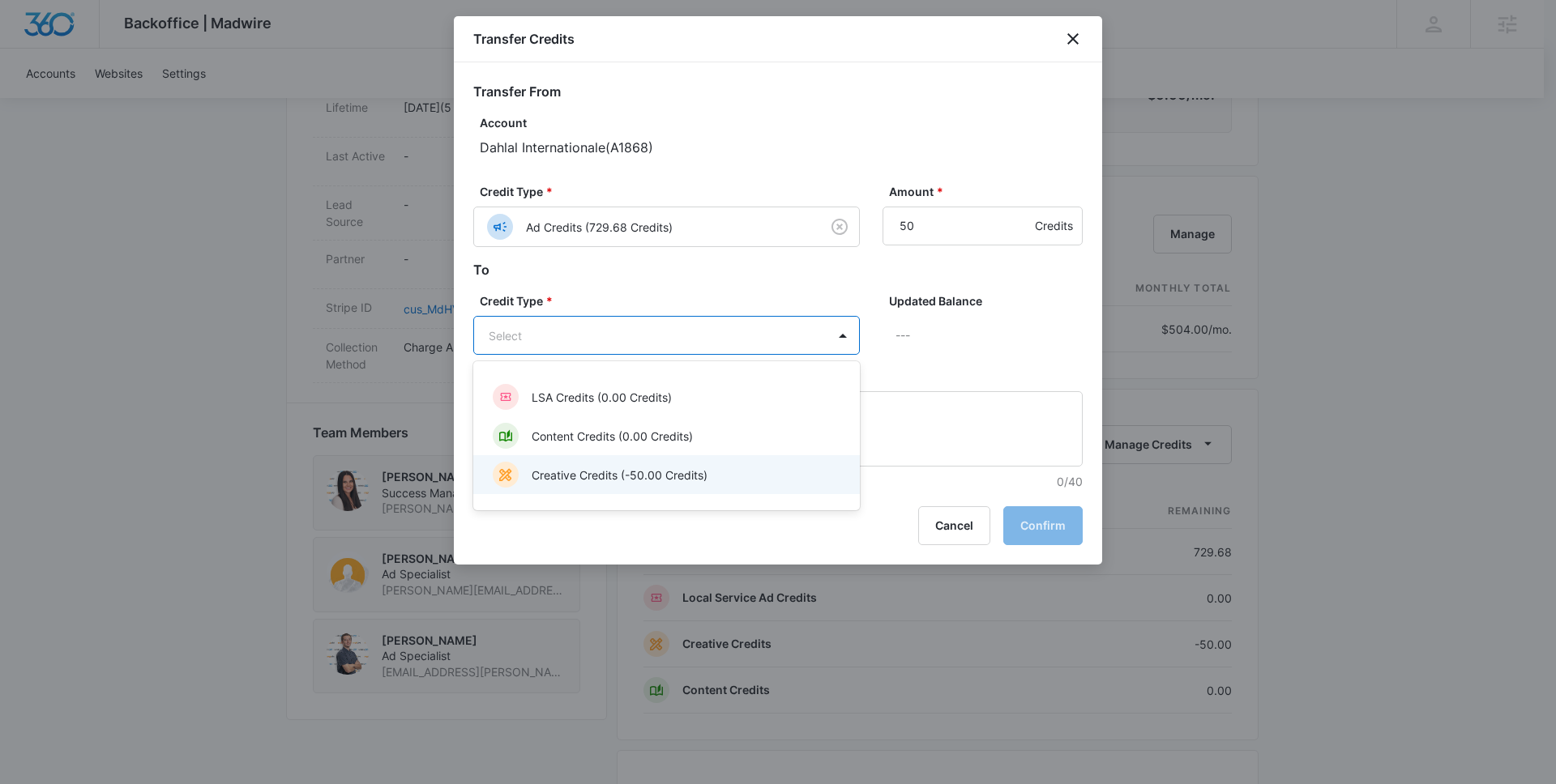
click at [694, 471] on p "Creative Credits (-50.00 Credits)" at bounding box center [619, 475] width 176 height 17
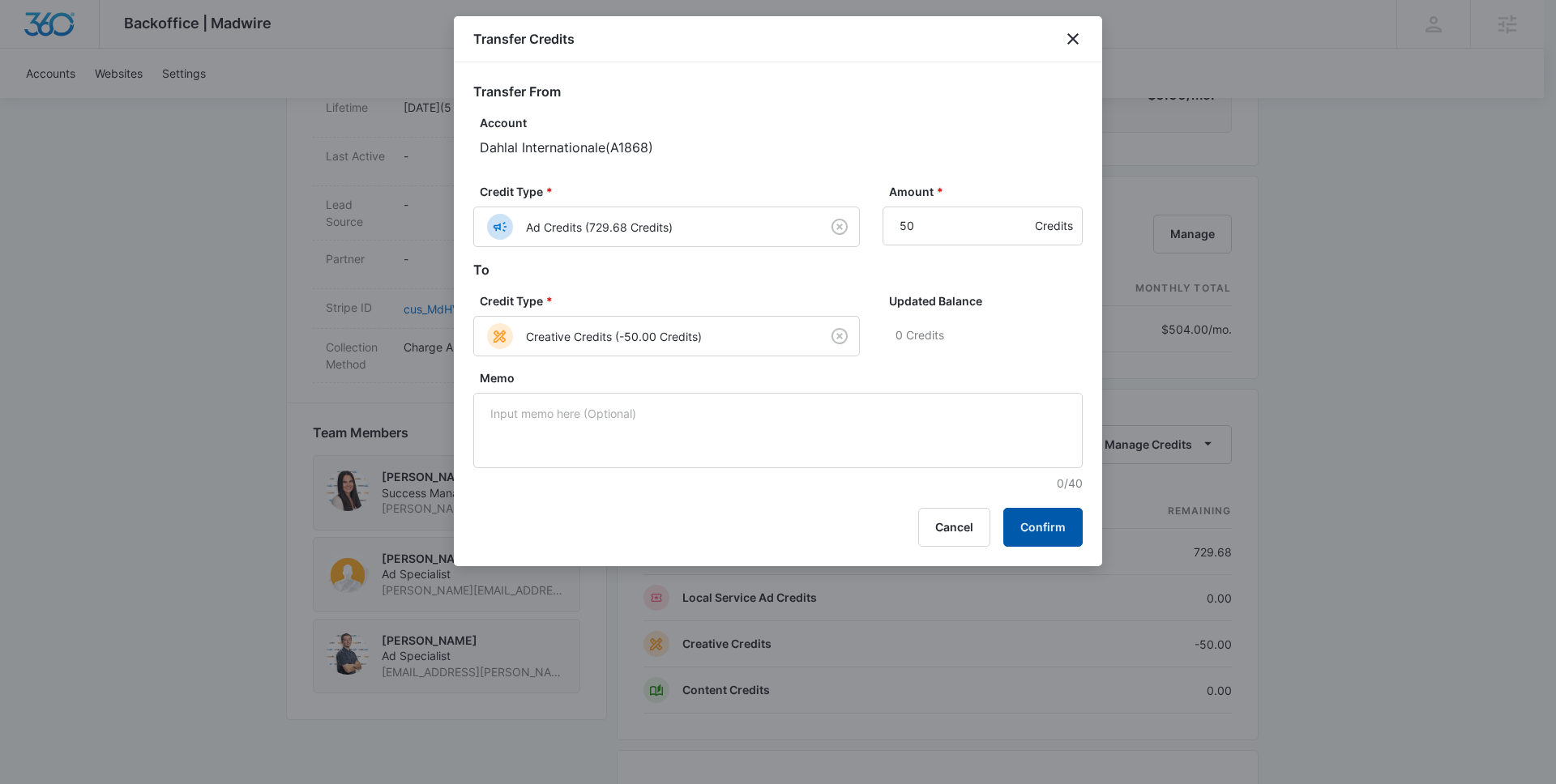
click at [1058, 536] on button "Confirm" at bounding box center [1042, 528] width 79 height 39
